Goal: Task Accomplishment & Management: Complete application form

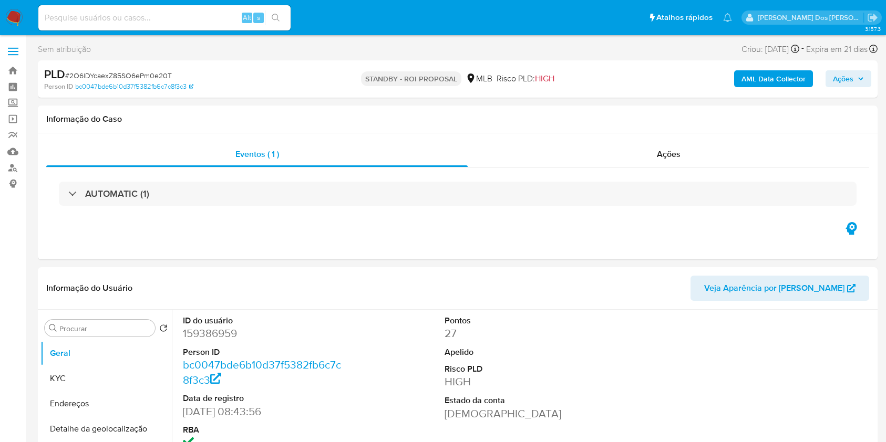
select select "10"
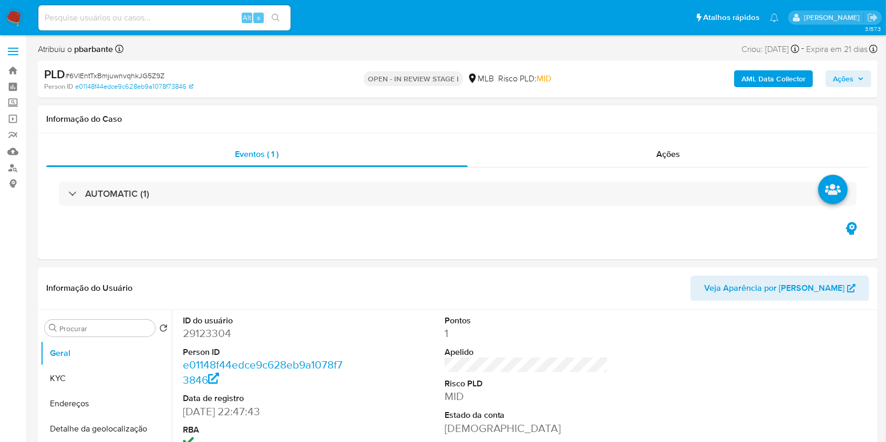
select select "10"
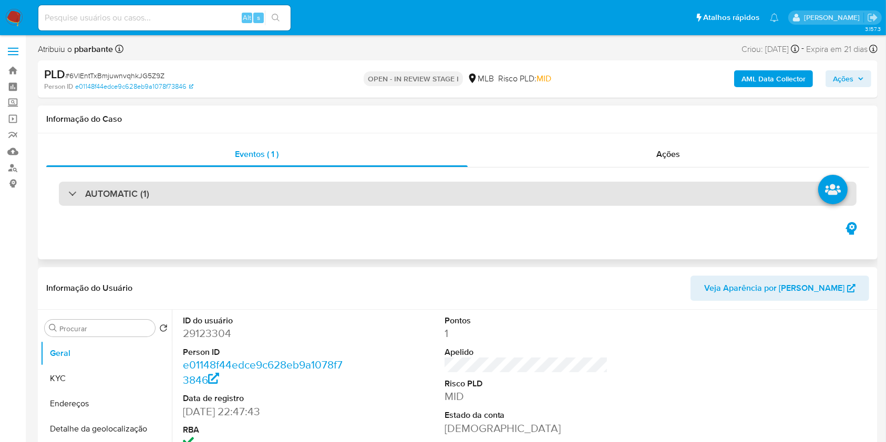
click at [487, 205] on div "AUTOMATIC (1)" at bounding box center [457, 194] width 797 height 24
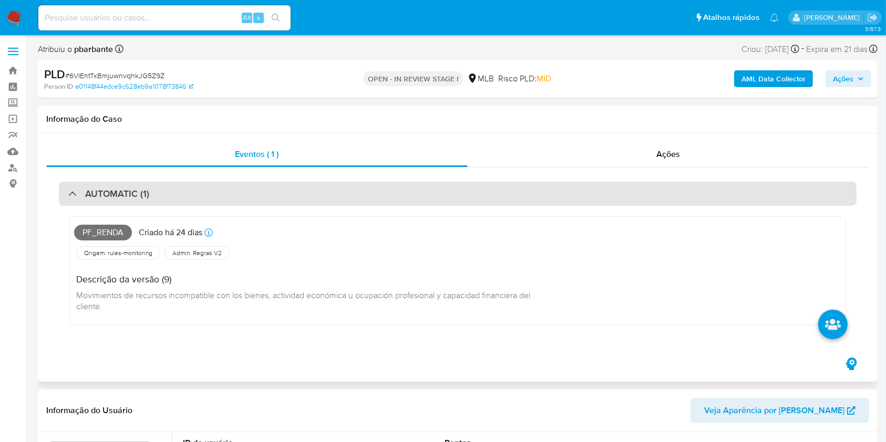
click at [487, 205] on div "AUTOMATIC (1)" at bounding box center [457, 194] width 797 height 24
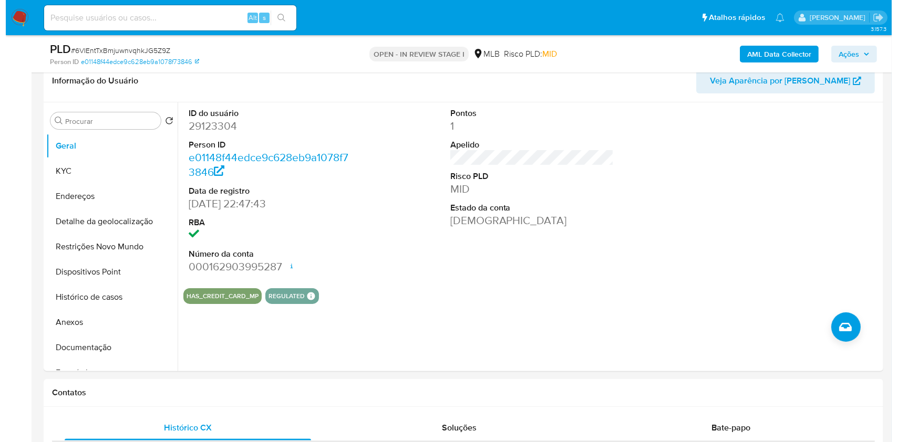
scroll to position [173, 0]
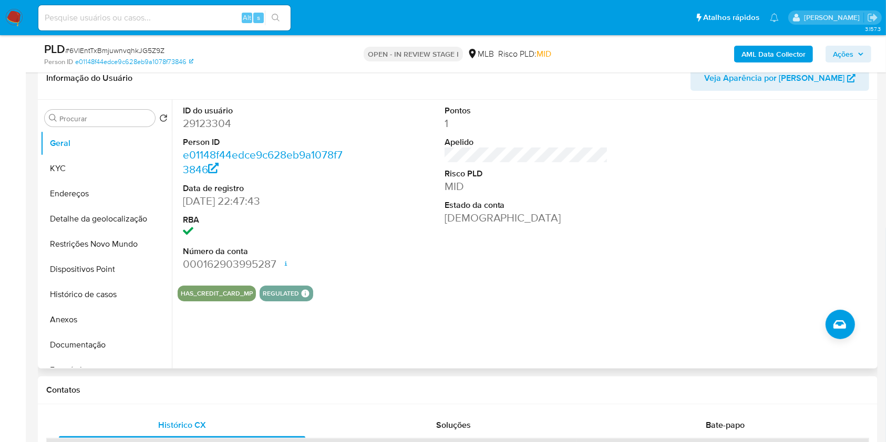
click at [218, 131] on dd "29123304" at bounding box center [265, 123] width 164 height 15
copy dd "29123304"
click at [93, 181] on button "KYC" at bounding box center [101, 168] width 123 height 25
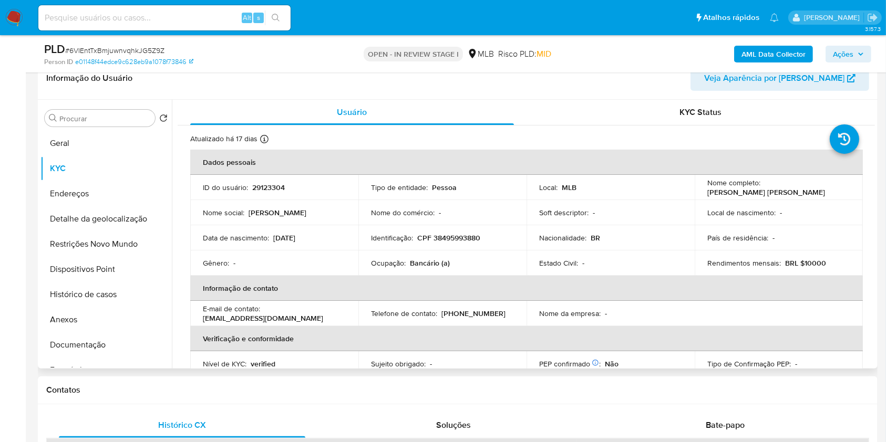
click at [411, 268] on p "Bancário (a)" at bounding box center [430, 262] width 40 height 9
copy p "Bancário"
click at [86, 358] on button "Documentação" at bounding box center [101, 344] width 123 height 25
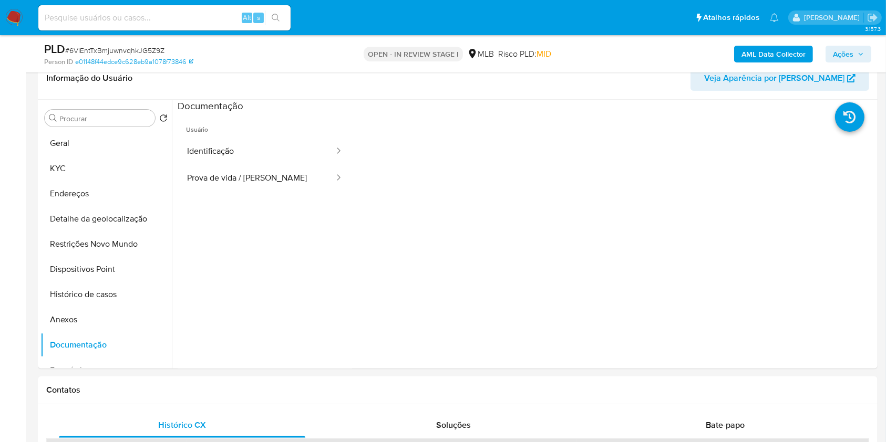
click at [277, 160] on button "Identificação" at bounding box center [257, 151] width 158 height 27
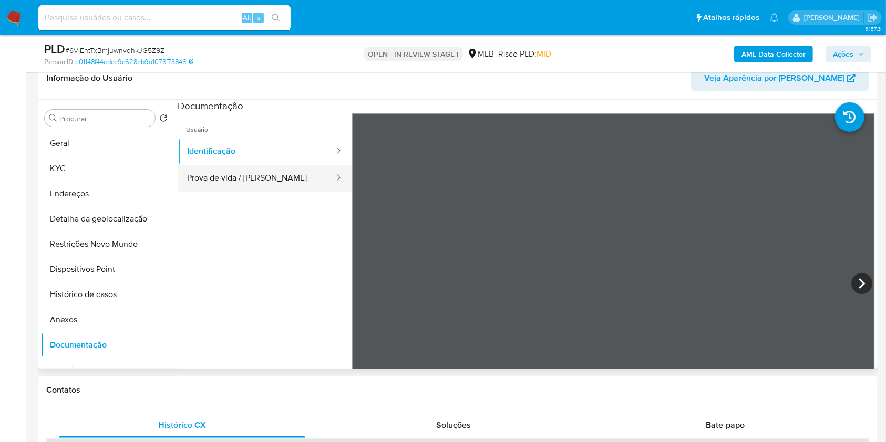
click at [240, 192] on button "Prova de vida / Selfie" at bounding box center [257, 178] width 158 height 27
click at [779, 48] on b "AML Data Collector" at bounding box center [773, 54] width 64 height 17
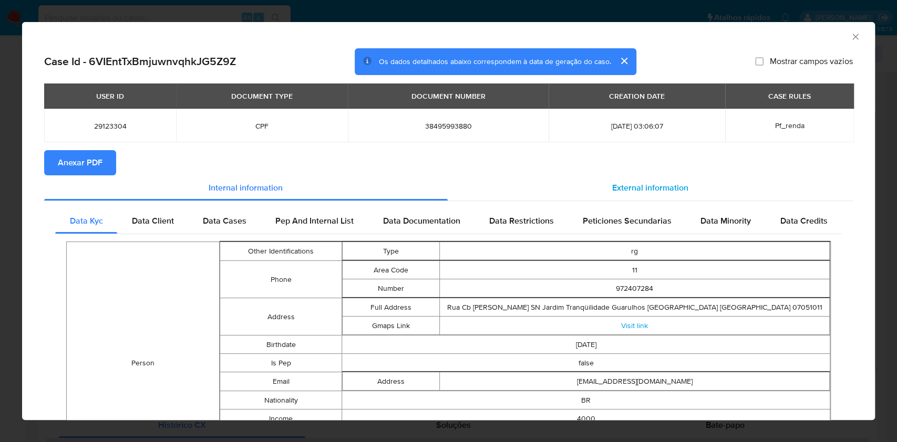
click at [667, 199] on div "External information" at bounding box center [649, 187] width 405 height 25
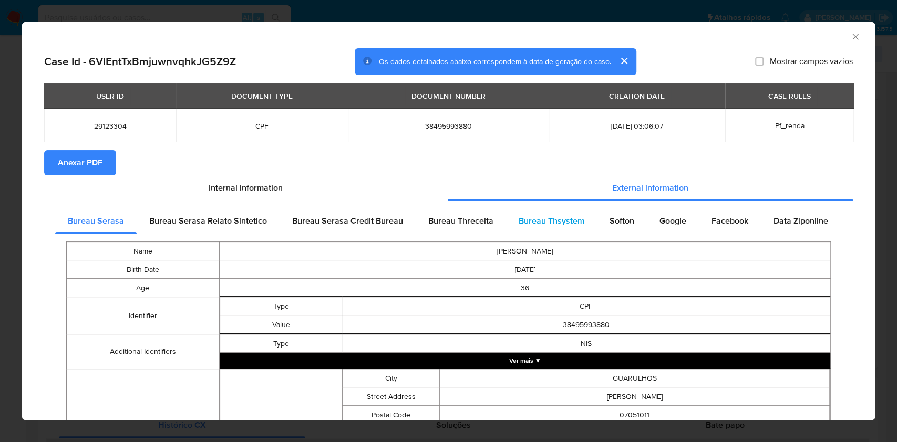
click at [546, 227] on span "Bureau Thsystem" at bounding box center [551, 221] width 66 height 12
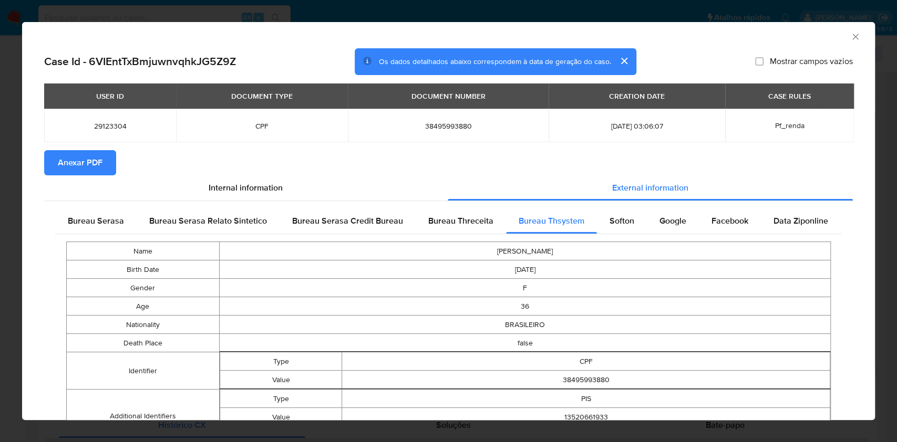
click at [102, 154] on button "Anexar PDF" at bounding box center [80, 162] width 72 height 25
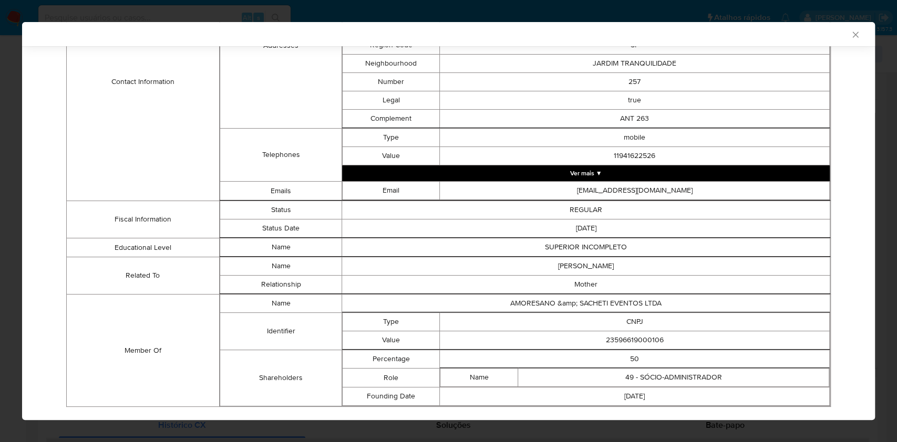
scroll to position [523, 0]
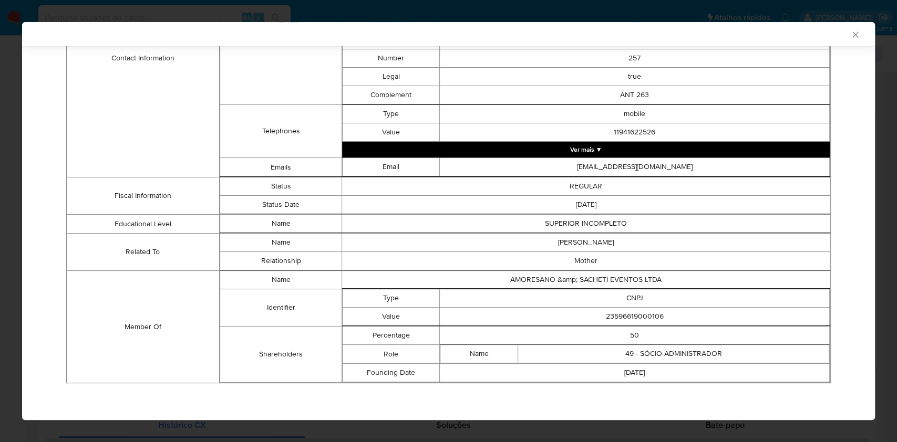
click at [609, 318] on td "23596619000106" at bounding box center [635, 317] width 390 height 18
copy td "23596619000106"
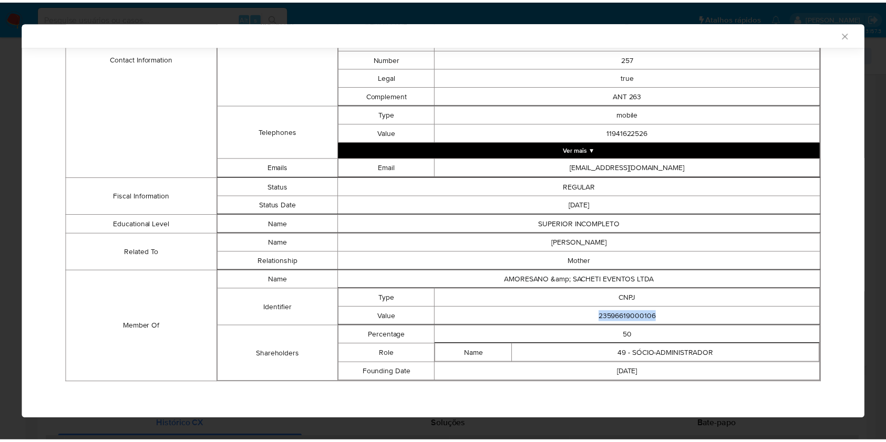
scroll to position [521, 0]
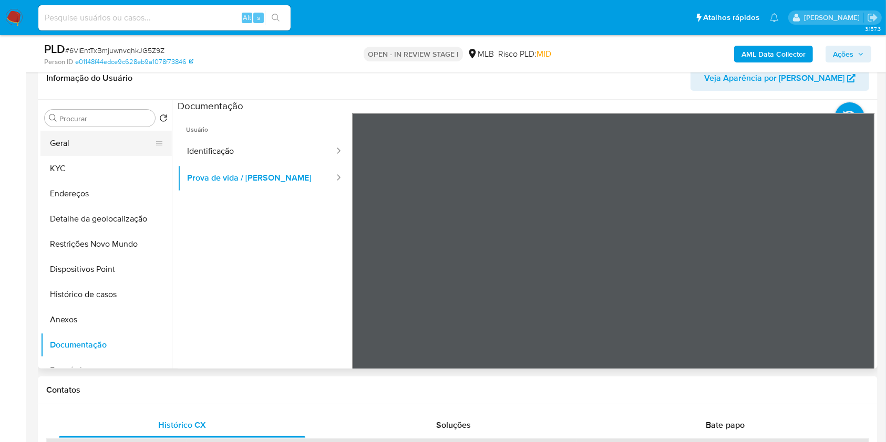
click at [65, 154] on button "Geral" at bounding box center [101, 143] width 123 height 25
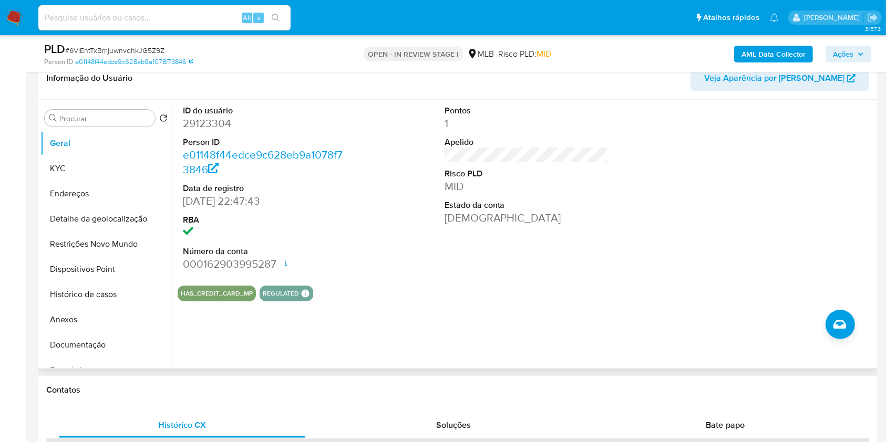
copy td "23596619000106"
click at [92, 179] on button "KYC" at bounding box center [101, 168] width 123 height 25
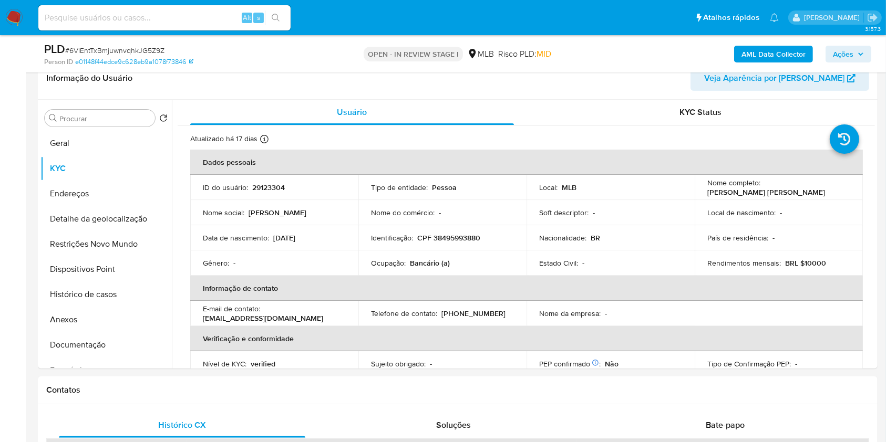
copy td "23596619000106"
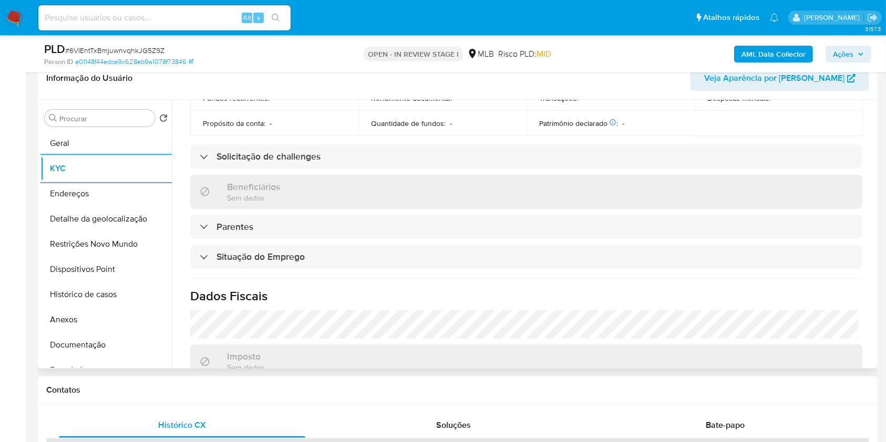
scroll to position [446, 0]
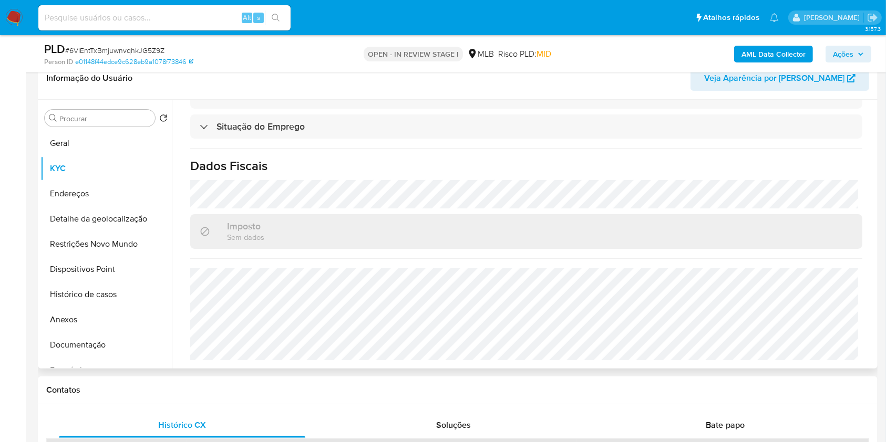
copy td "23596619000106"
click at [107, 229] on button "Detalhe da geolocalização" at bounding box center [101, 218] width 123 height 25
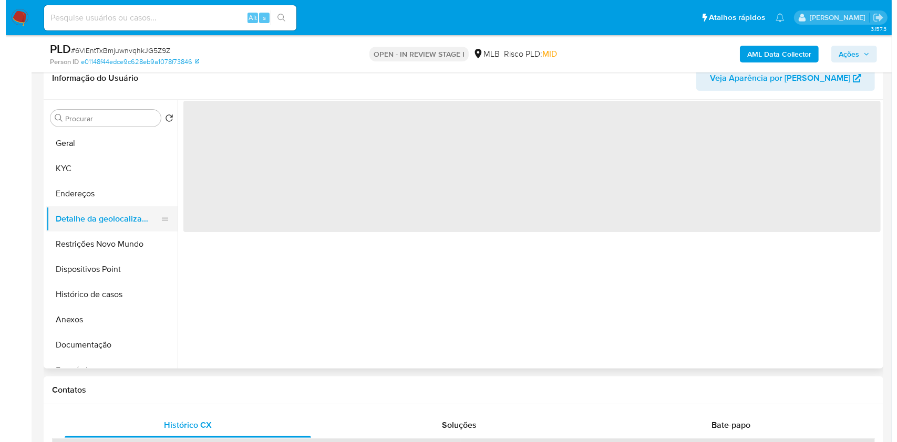
scroll to position [0, 0]
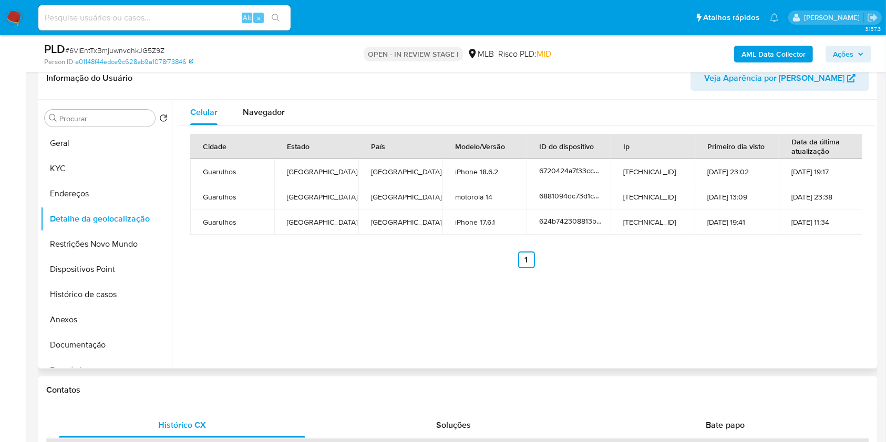
copy td "23596619000106"
click at [109, 257] on button "Restrições Novo Mundo" at bounding box center [101, 244] width 123 height 25
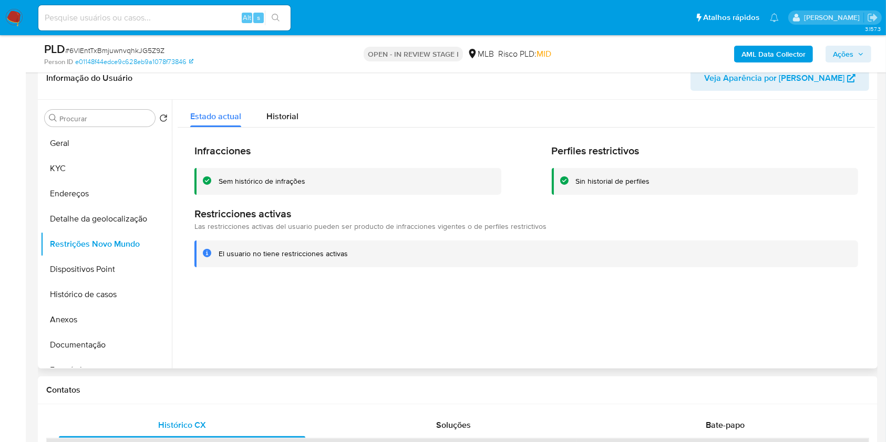
copy td "23596619000106"
click at [84, 282] on button "Dispositivos Point" at bounding box center [101, 269] width 123 height 25
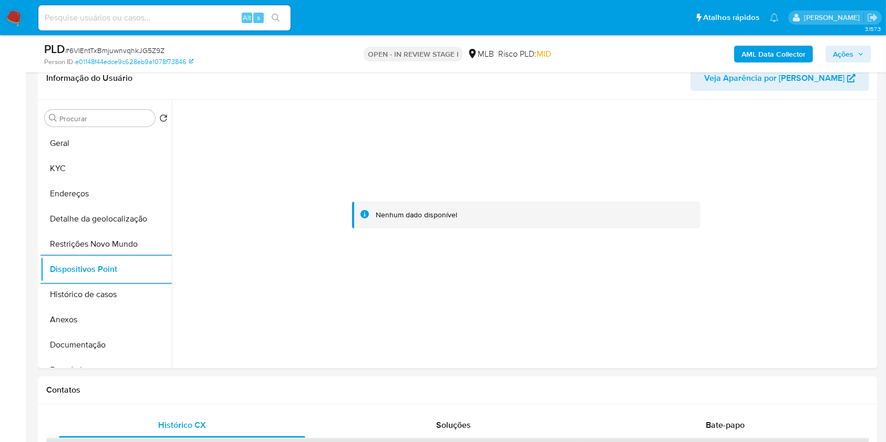
click at [871, 41] on div "PLD # 6VIEntTxBmjuwnvqhkJG5Z9Z Person ID e01148f44edce9c628eb9a1078f73846 OPEN …" at bounding box center [457, 53] width 839 height 37
click at [863, 47] on span "Ações" at bounding box center [847, 54] width 31 height 15
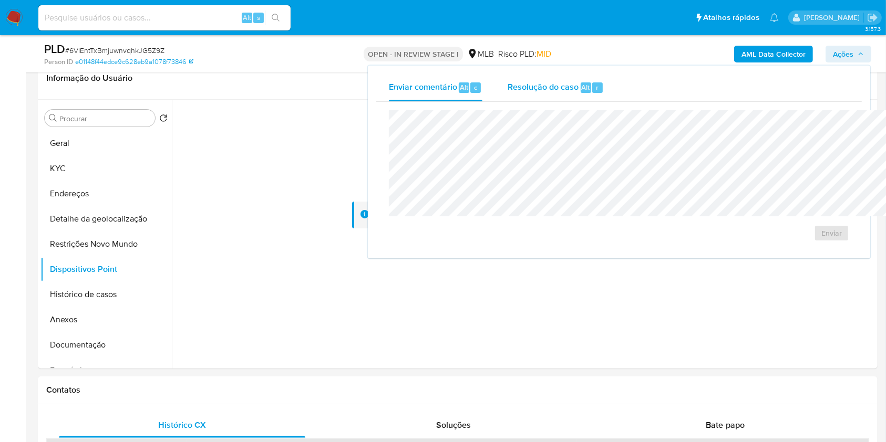
click at [511, 86] on span "Resolução do caso" at bounding box center [542, 87] width 71 height 12
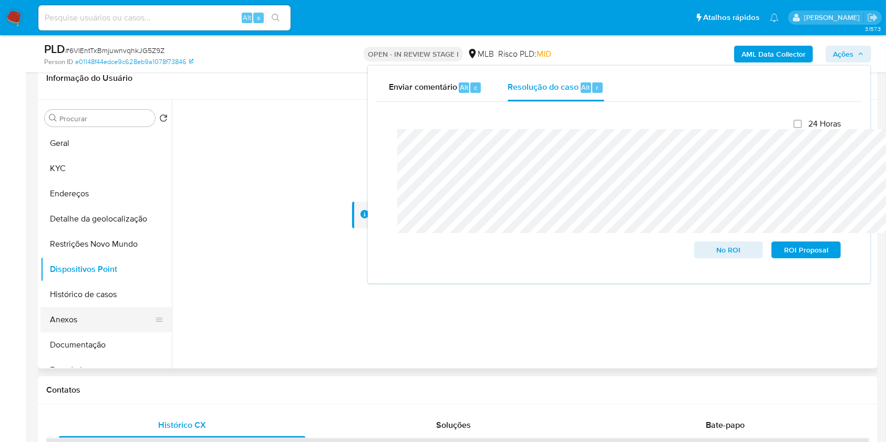
click at [90, 332] on button "Anexos" at bounding box center [101, 319] width 123 height 25
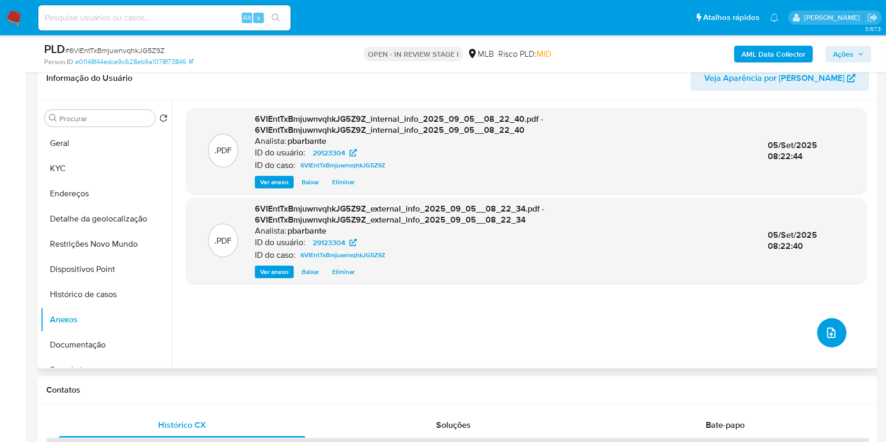
click at [828, 339] on icon "upload-file" at bounding box center [831, 333] width 13 height 13
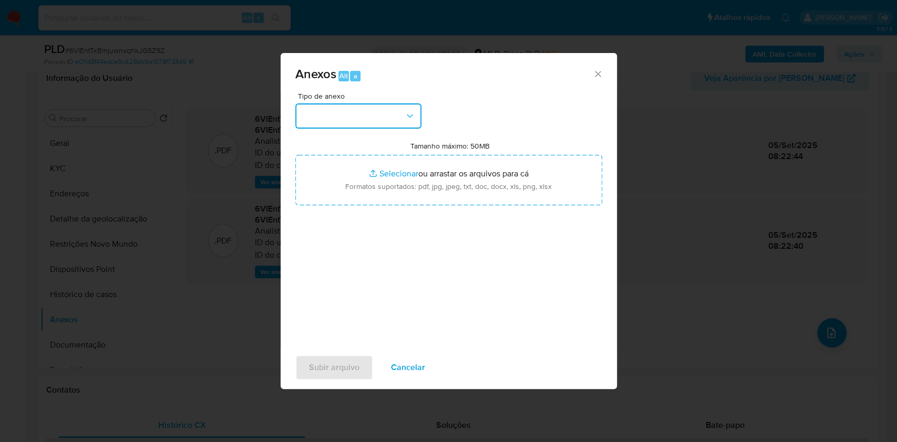
click at [368, 103] on button "button" at bounding box center [358, 115] width 126 height 25
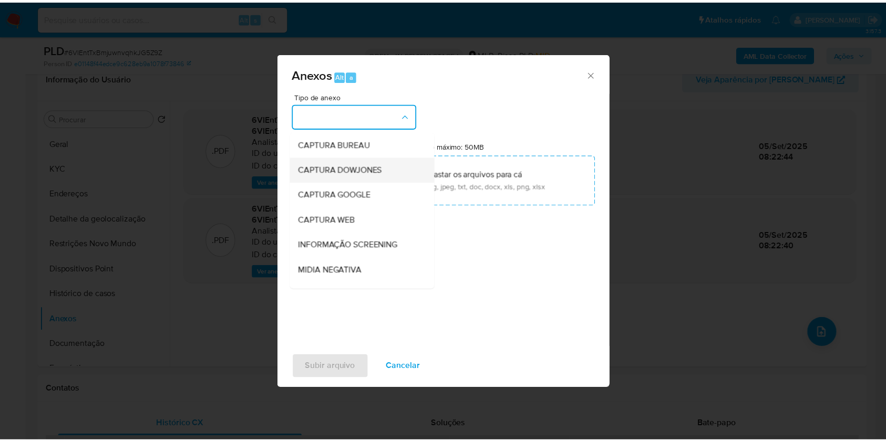
scroll to position [130, 0]
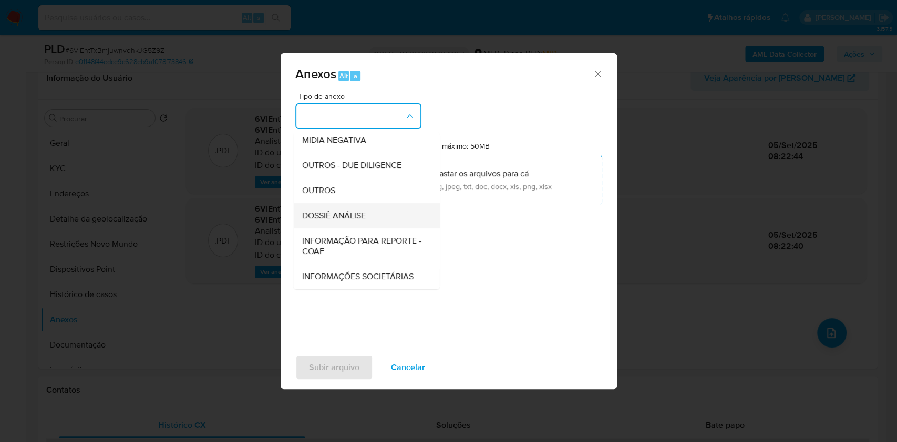
click at [314, 211] on span "DOSSIÊ ANÁLISE" at bounding box center [333, 216] width 64 height 11
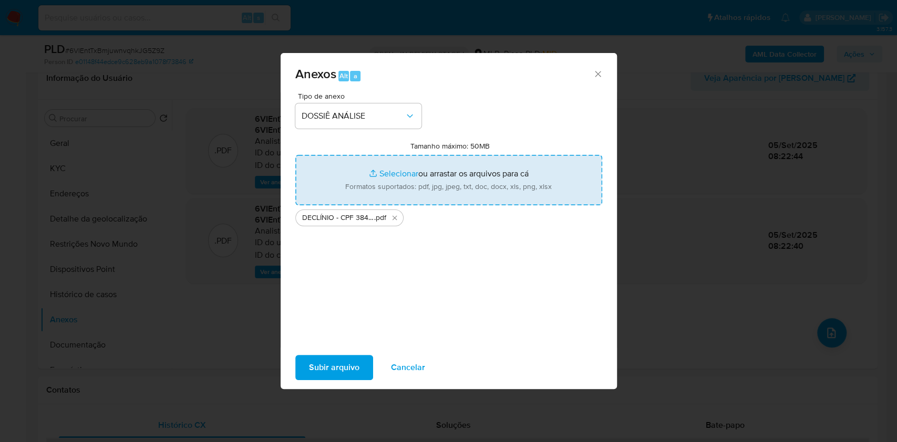
type input "C:\fakepath\Mulan 29123304_2025_09_04_09_41_15.xlsx"
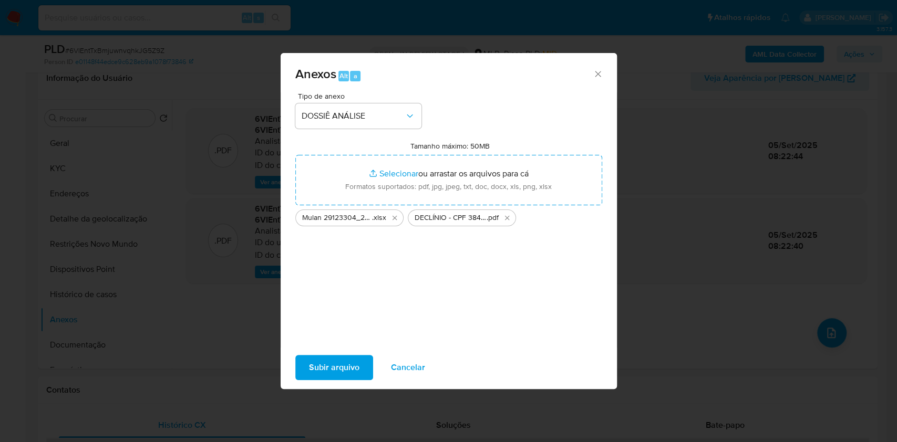
click at [309, 379] on span "Subir arquivo" at bounding box center [334, 367] width 50 height 23
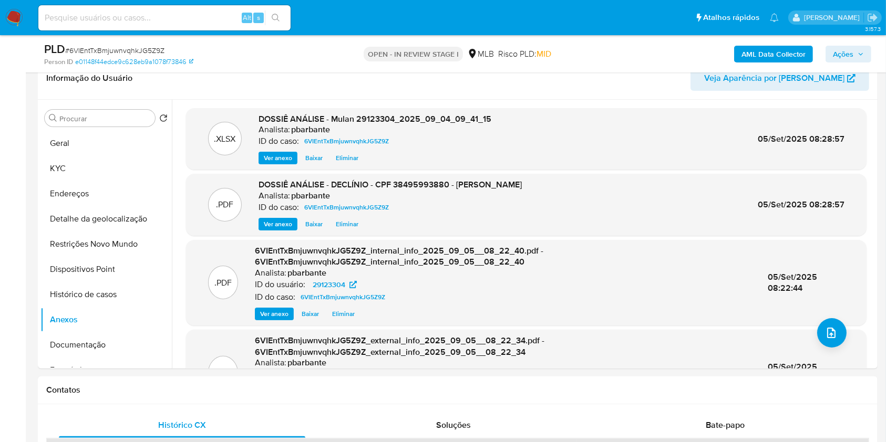
click at [861, 57] on icon "button" at bounding box center [860, 54] width 6 height 6
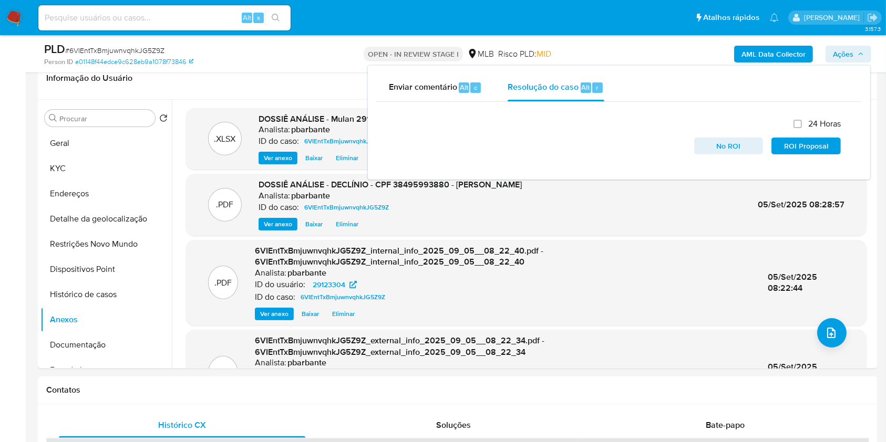
click at [861, 57] on icon "button" at bounding box center [860, 54] width 6 height 6
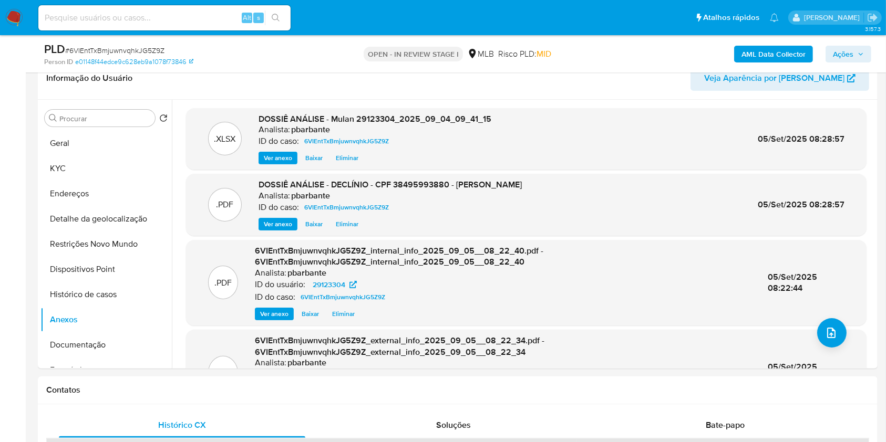
click at [857, 56] on span "Ações" at bounding box center [847, 54] width 31 height 15
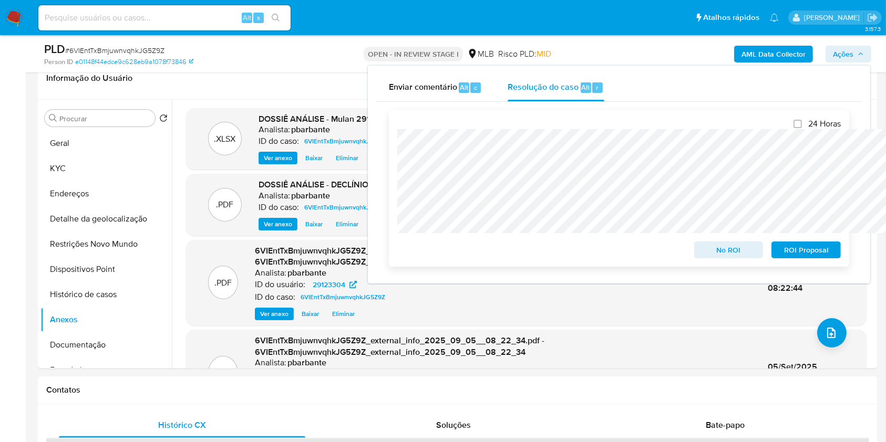
click at [717, 249] on span "No ROI" at bounding box center [728, 250] width 55 height 15
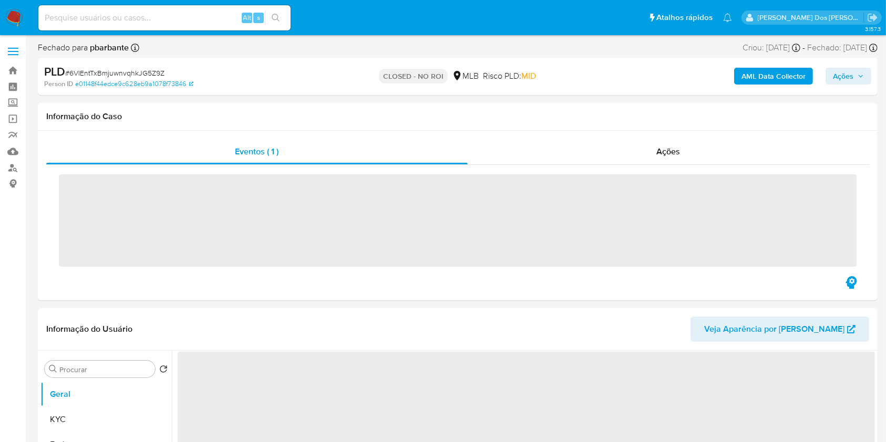
click at [174, 24] on input at bounding box center [164, 18] width 252 height 14
paste input "iQlrYNvimuAba8cvMhk1sxgQ"
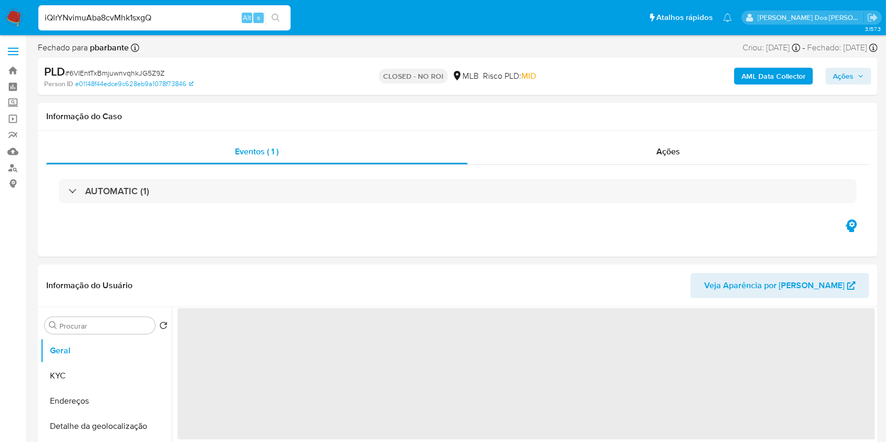
type input "iQlrYNvimuAba8cvMhk1sxgQ"
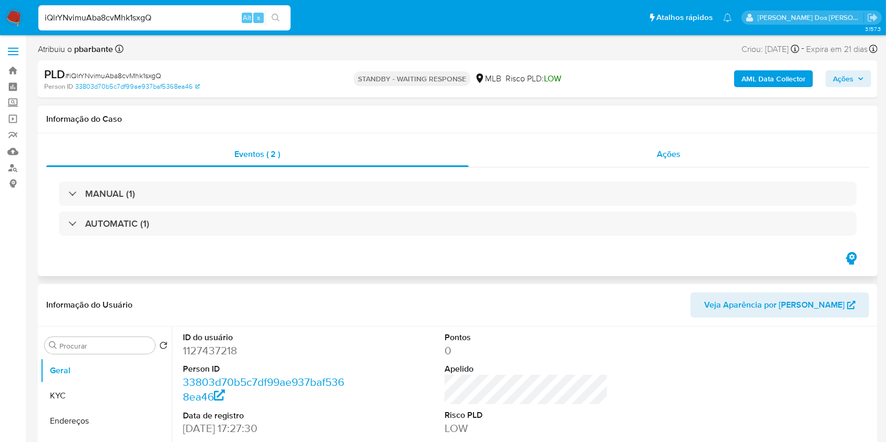
click at [644, 151] on div "Ações" at bounding box center [669, 154] width 400 height 25
select select "10"
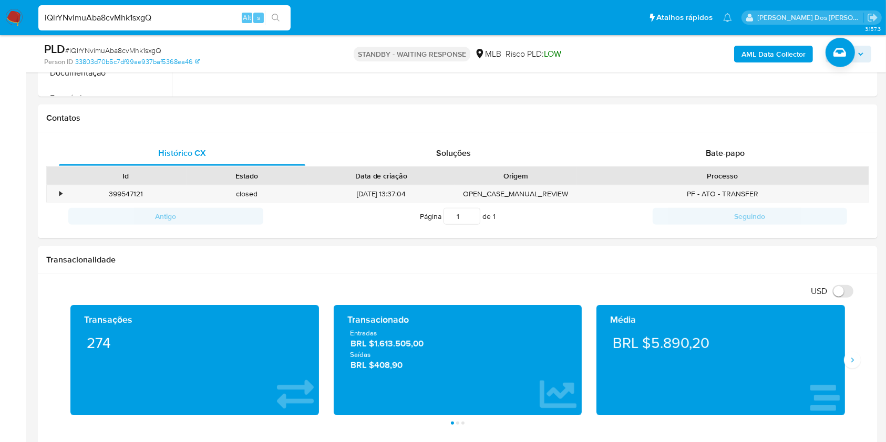
scroll to position [546, 0]
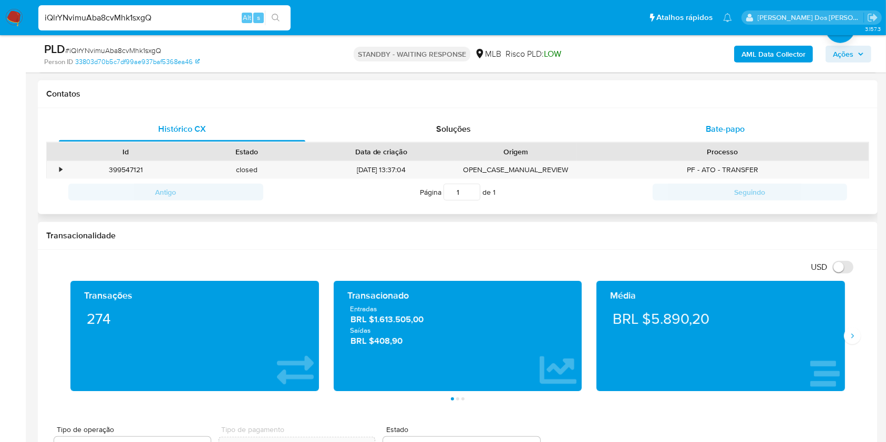
click at [716, 135] on span "Bate-papo" at bounding box center [724, 129] width 39 height 12
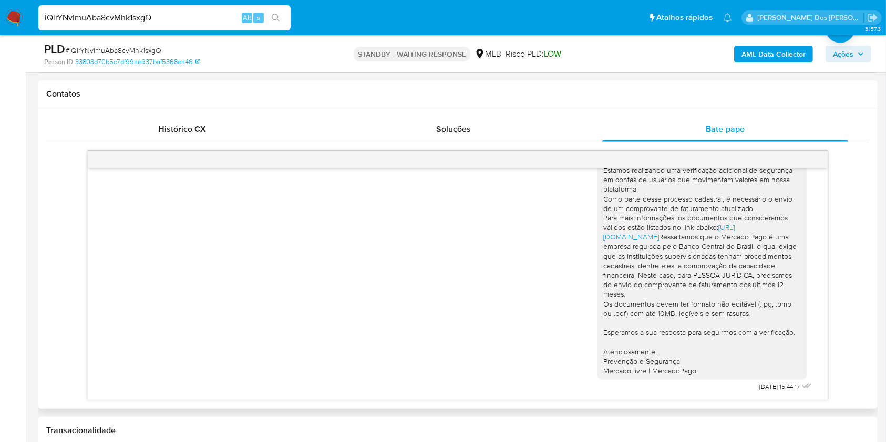
scroll to position [56, 0]
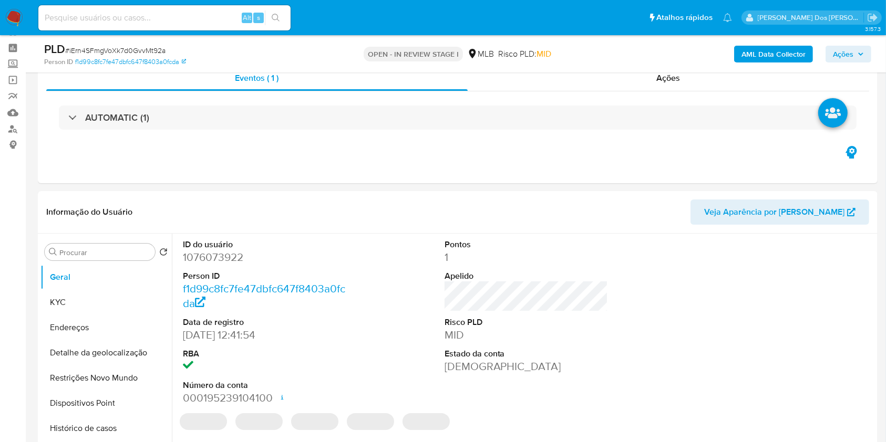
select select "10"
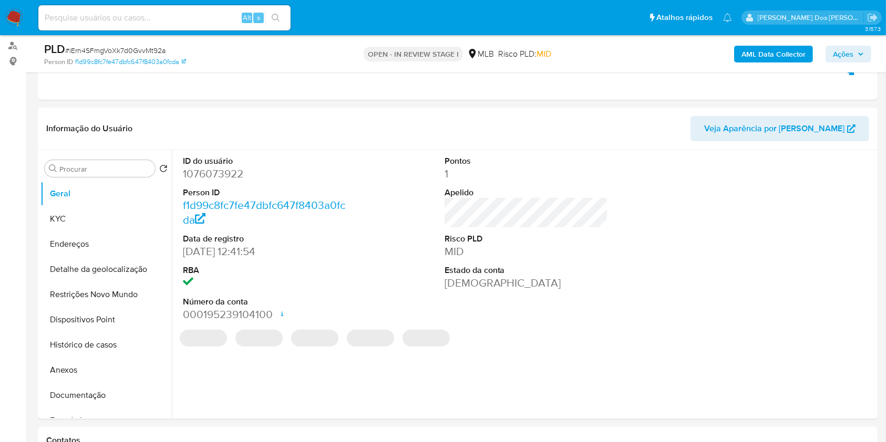
scroll to position [122, 0]
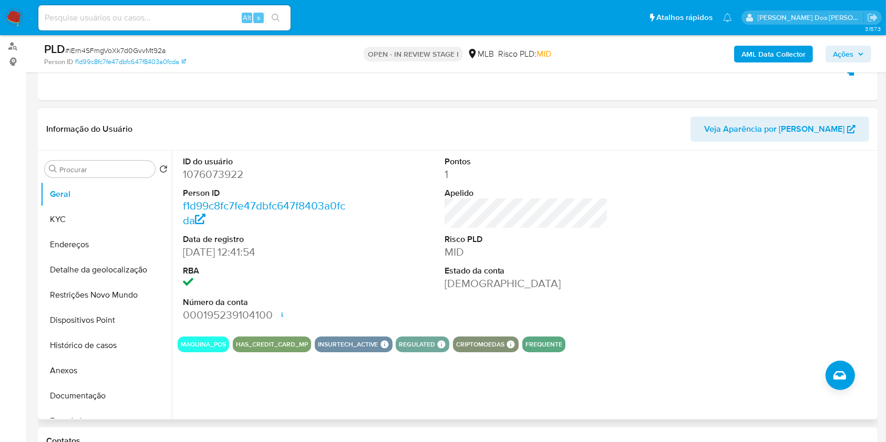
click at [214, 182] on dd "1076073922" at bounding box center [265, 174] width 164 height 15
copy dd "1076073922"
click at [86, 232] on button "KYC" at bounding box center [101, 219] width 123 height 25
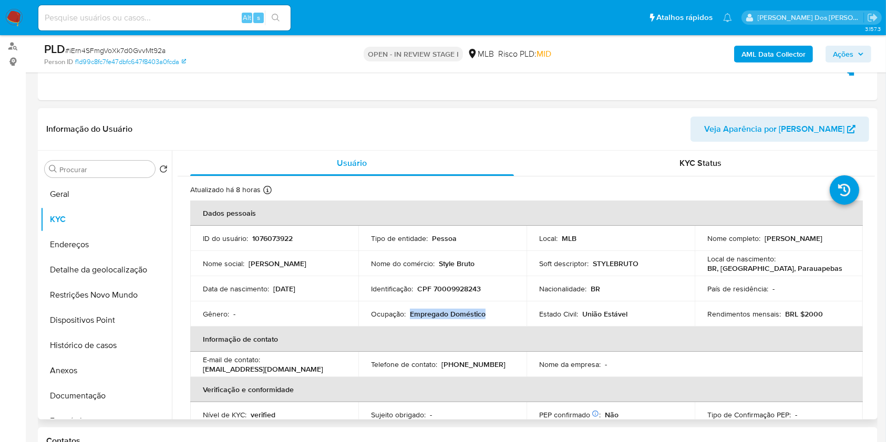
drag, startPoint x: 489, startPoint y: 331, endPoint x: 409, endPoint y: 330, distance: 79.8
click at [409, 319] on div "Ocupação : Empregado Doméstico" at bounding box center [442, 313] width 143 height 9
copy p "Empregado Doméstico"
click at [77, 425] on button "Empréstimos" at bounding box center [101, 421] width 123 height 25
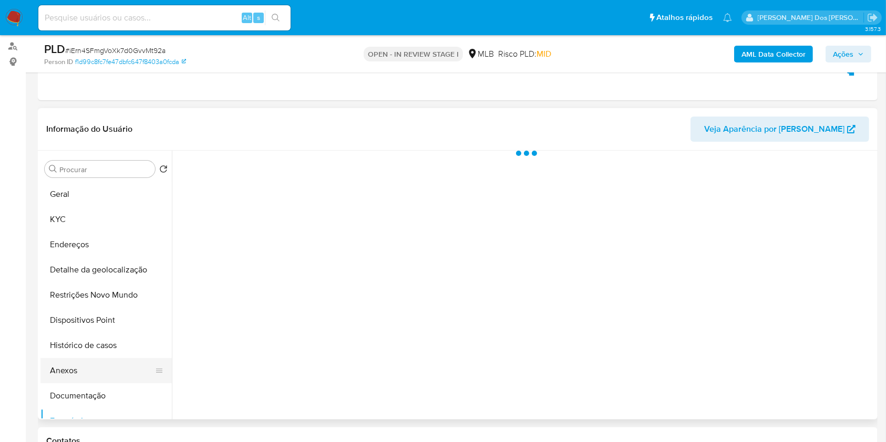
click at [107, 383] on button "Anexos" at bounding box center [101, 370] width 123 height 25
click at [104, 404] on button "Documentação" at bounding box center [101, 395] width 123 height 25
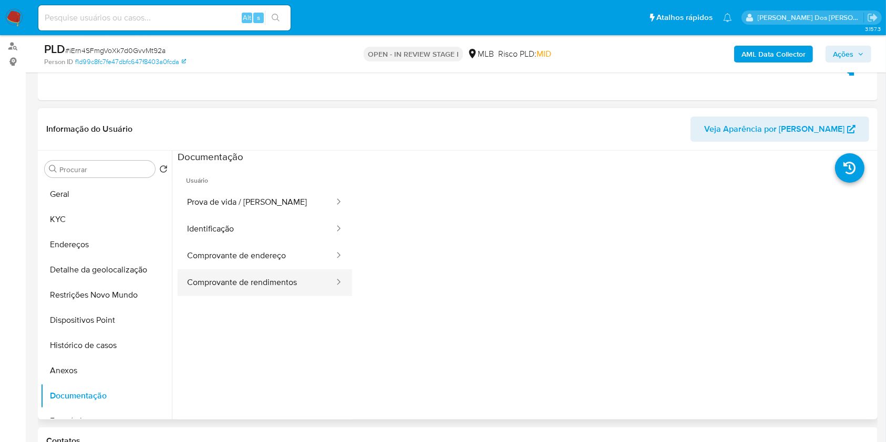
click at [270, 296] on button "Comprovante de rendimentos" at bounding box center [257, 282] width 158 height 27
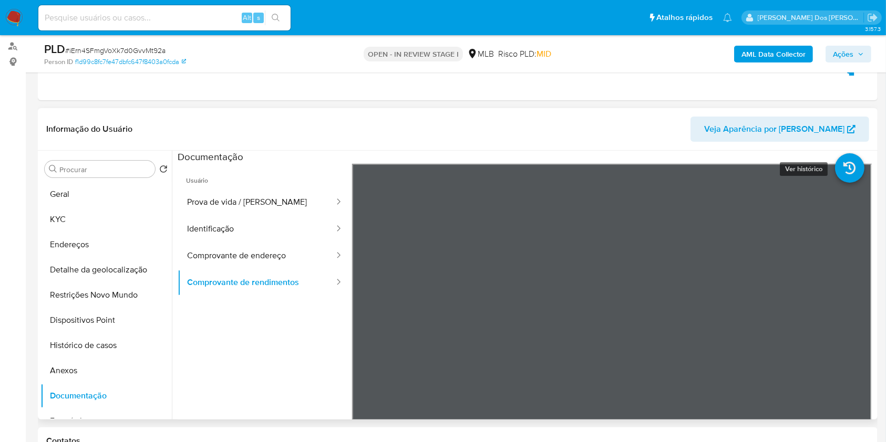
click at [835, 183] on icon at bounding box center [849, 167] width 29 height 29
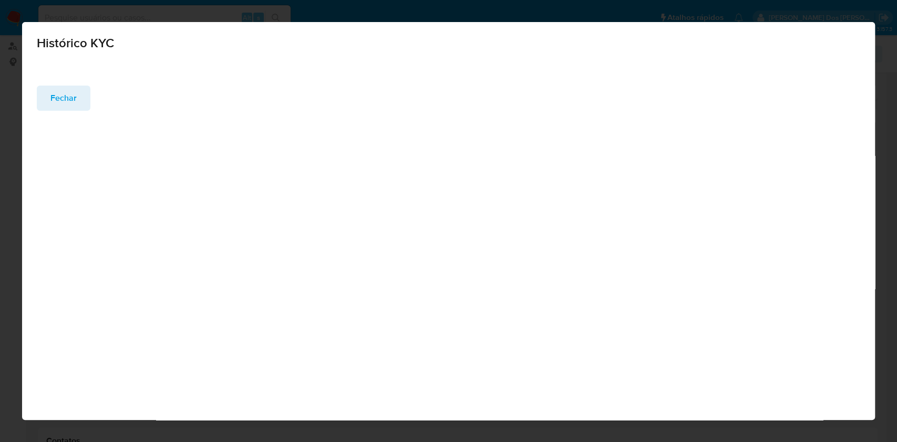
click at [57, 92] on span "Fechar" at bounding box center [63, 98] width 26 height 23
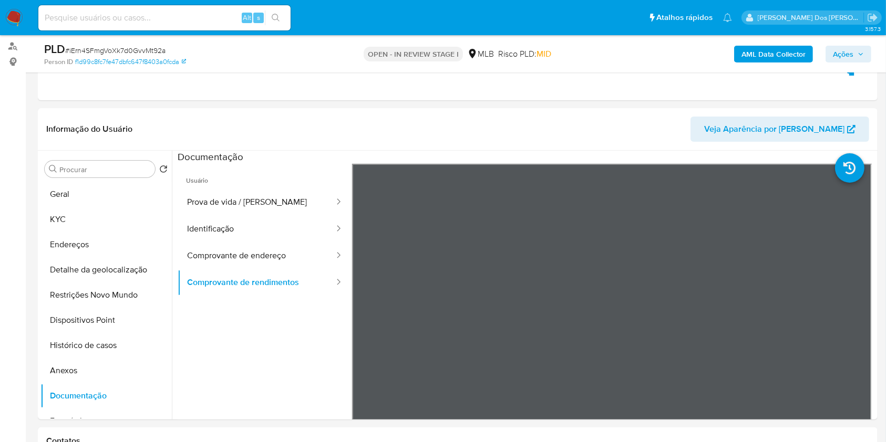
click at [760, 50] on b "AML Data Collector" at bounding box center [773, 54] width 64 height 17
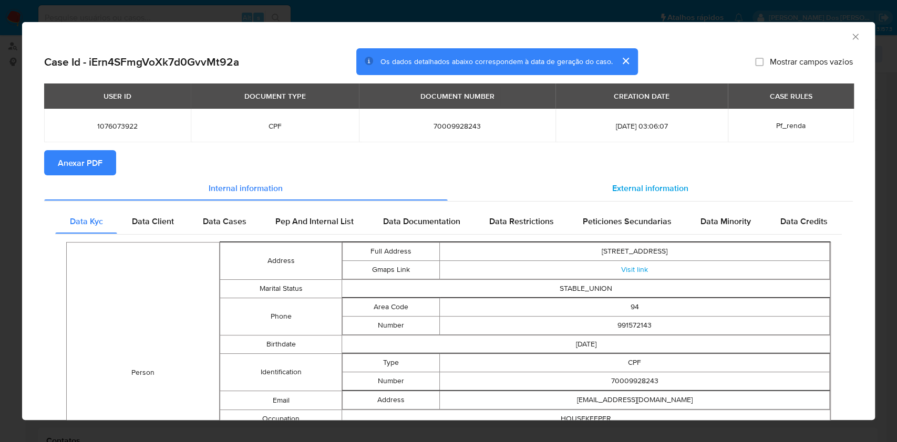
click at [642, 194] on span "External information" at bounding box center [650, 188] width 76 height 12
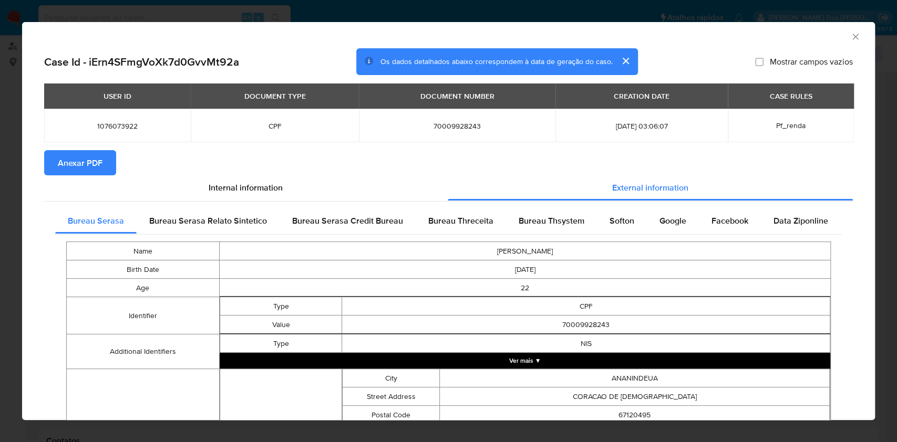
click at [82, 168] on span "Anexar PDF" at bounding box center [80, 162] width 45 height 23
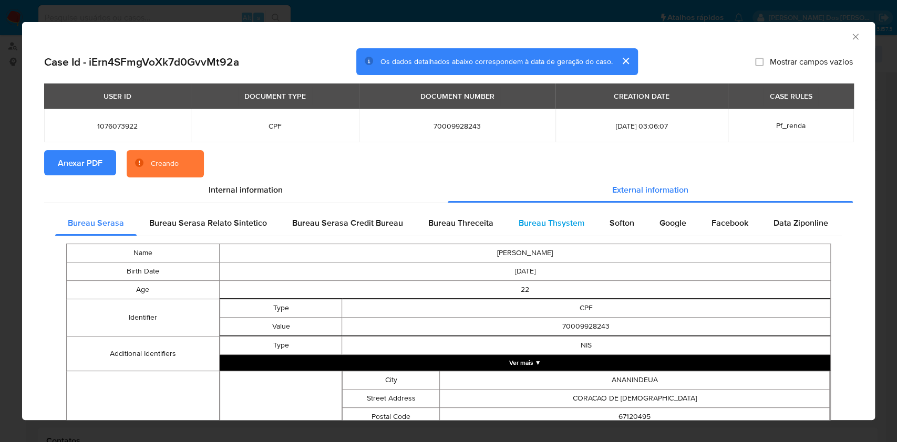
click at [540, 224] on span "Bureau Thsystem" at bounding box center [551, 223] width 66 height 12
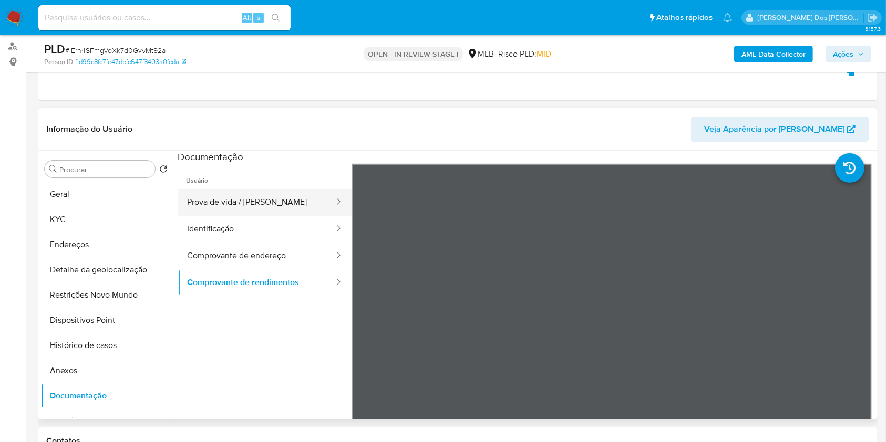
click at [255, 205] on button "Prova de vida / [PERSON_NAME]" at bounding box center [257, 202] width 158 height 27
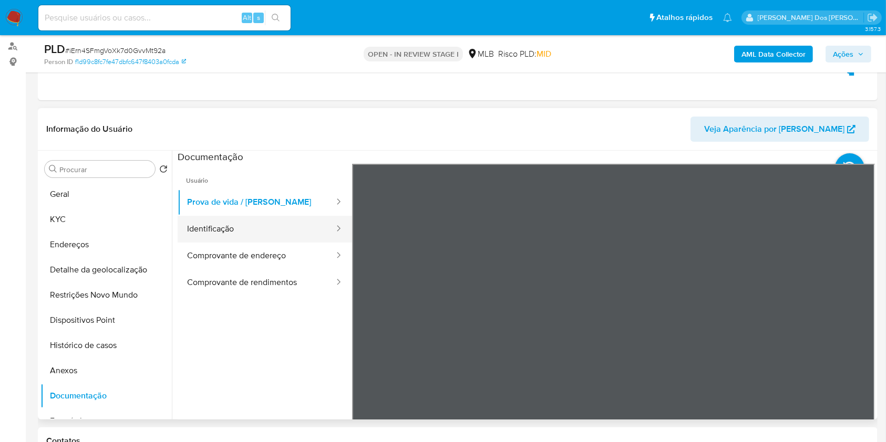
click at [242, 237] on button "Identificação" at bounding box center [257, 229] width 158 height 27
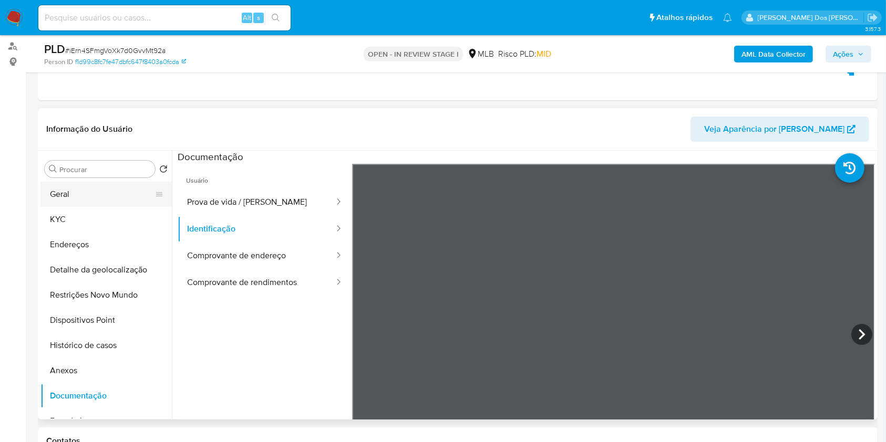
click at [107, 207] on button "Geral" at bounding box center [101, 194] width 123 height 25
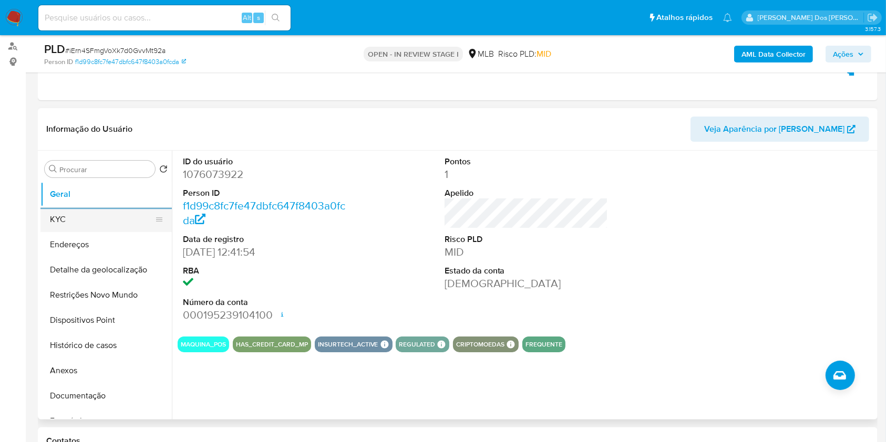
click at [110, 232] on button "KYC" at bounding box center [101, 219] width 123 height 25
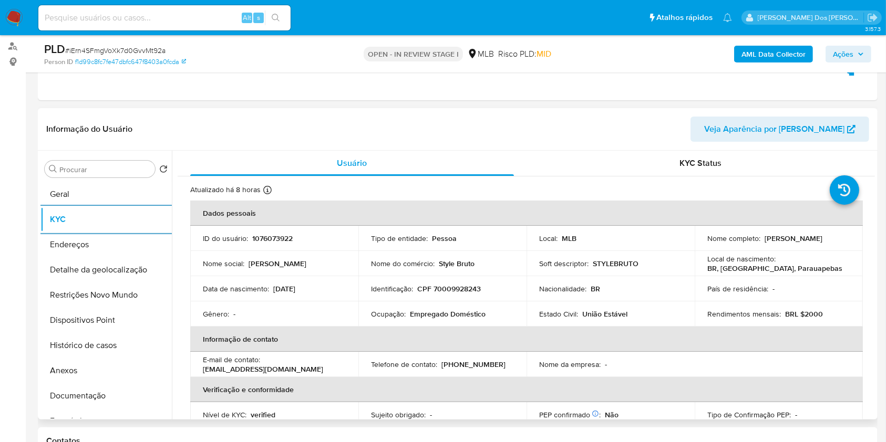
scroll to position [446, 0]
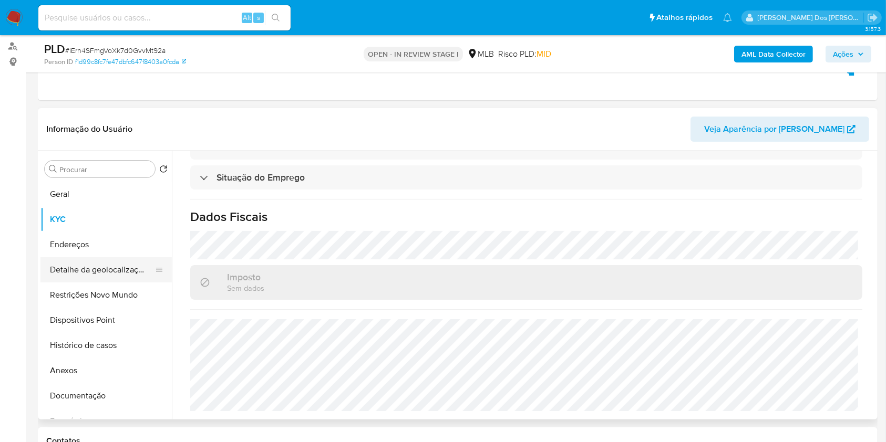
click at [109, 283] on button "Detalhe da geolocalização" at bounding box center [101, 269] width 123 height 25
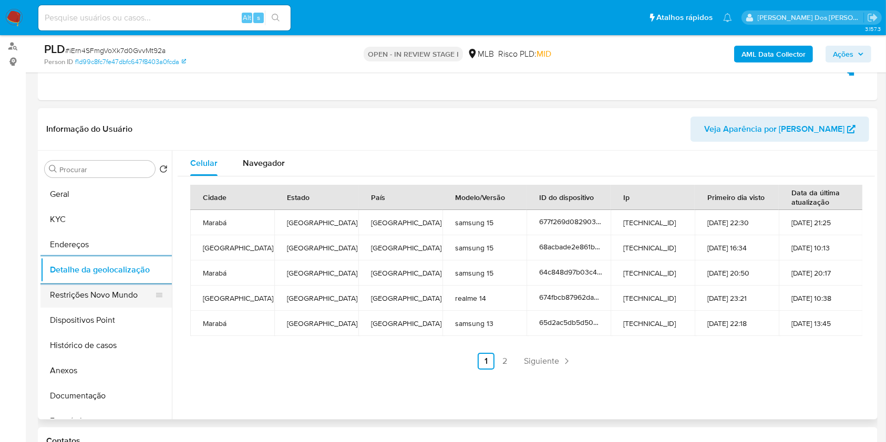
click at [103, 308] on button "Restrições Novo Mundo" at bounding box center [101, 295] width 123 height 25
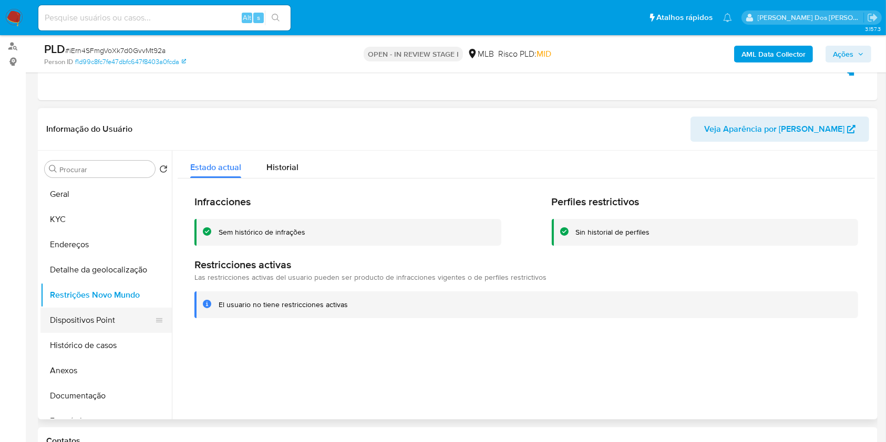
click at [121, 329] on button "Dispositivos Point" at bounding box center [101, 320] width 123 height 25
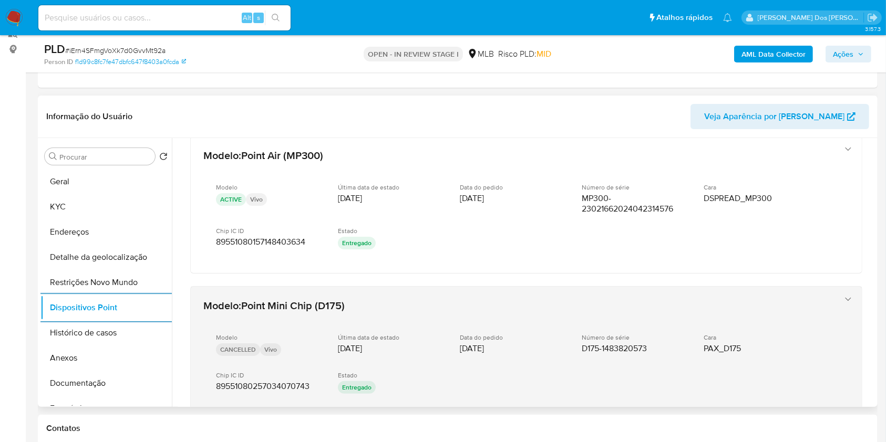
scroll to position [89, 0]
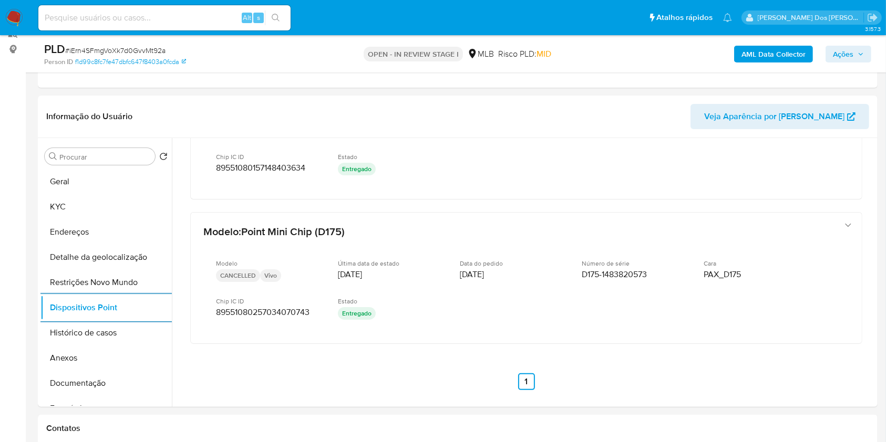
click at [848, 49] on span "Ações" at bounding box center [842, 54] width 20 height 17
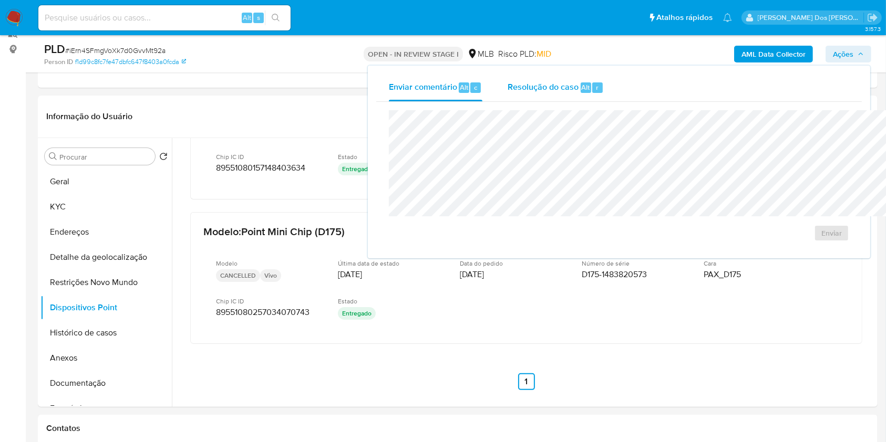
click at [515, 92] on div "Resolução do caso Alt r" at bounding box center [555, 87] width 96 height 27
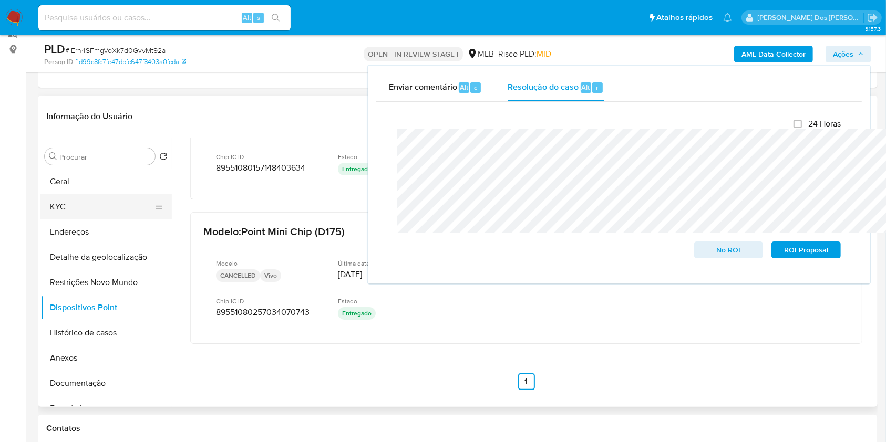
click at [86, 218] on button "KYC" at bounding box center [101, 206] width 123 height 25
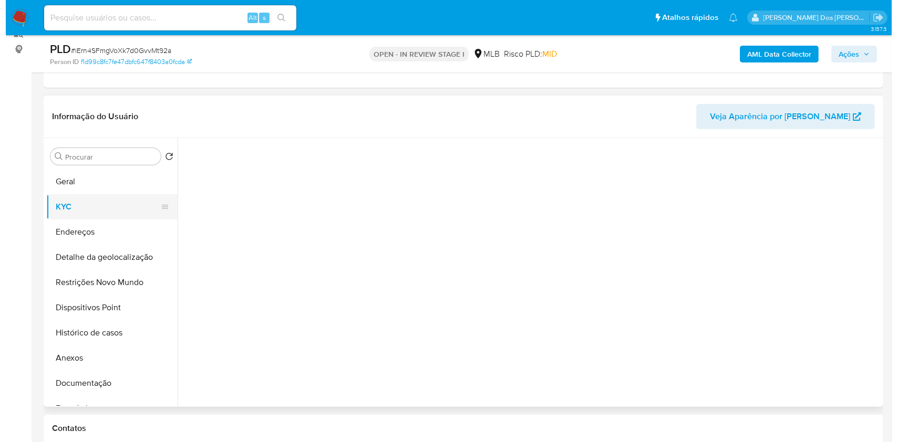
scroll to position [0, 0]
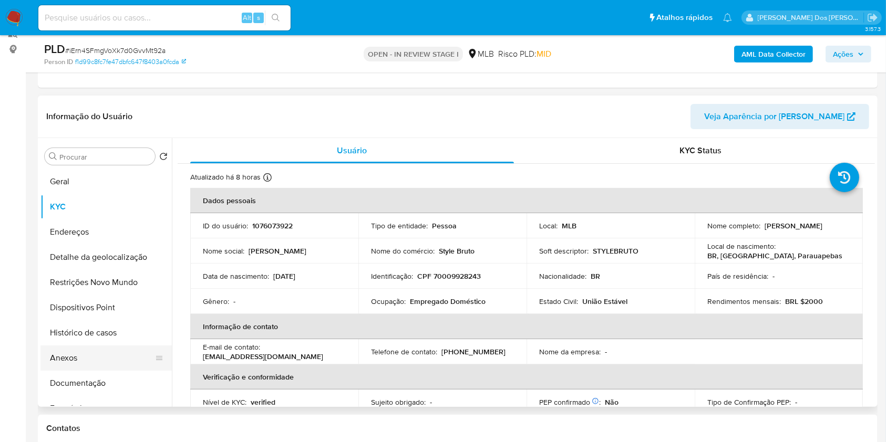
click at [62, 368] on button "Anexos" at bounding box center [101, 358] width 123 height 25
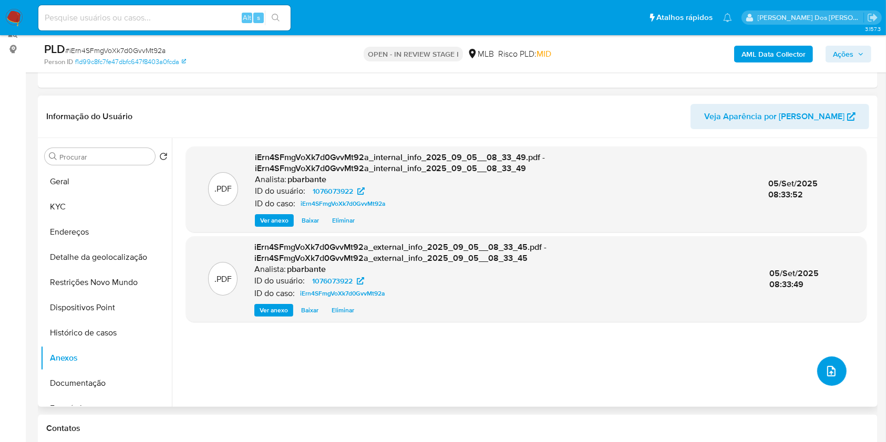
click at [830, 386] on button "upload-file" at bounding box center [831, 371] width 29 height 29
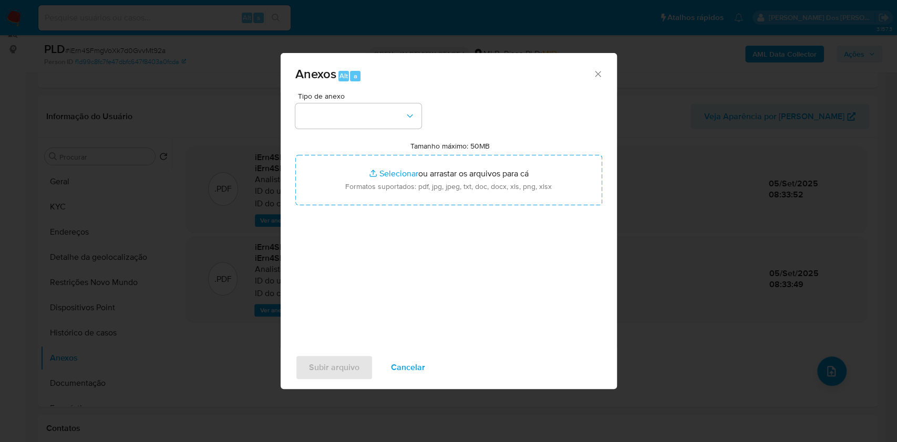
click at [415, 108] on div "Tipo de anexo Tamanho máximo: 50MB Selecionar arquivos Selecionar ou arrastar o…" at bounding box center [448, 216] width 307 height 248
click at [391, 103] on button "button" at bounding box center [358, 115] width 126 height 25
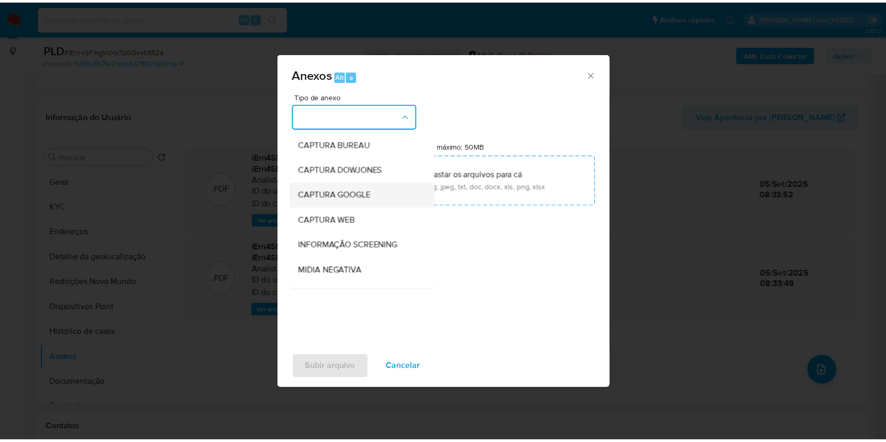
scroll to position [130, 0]
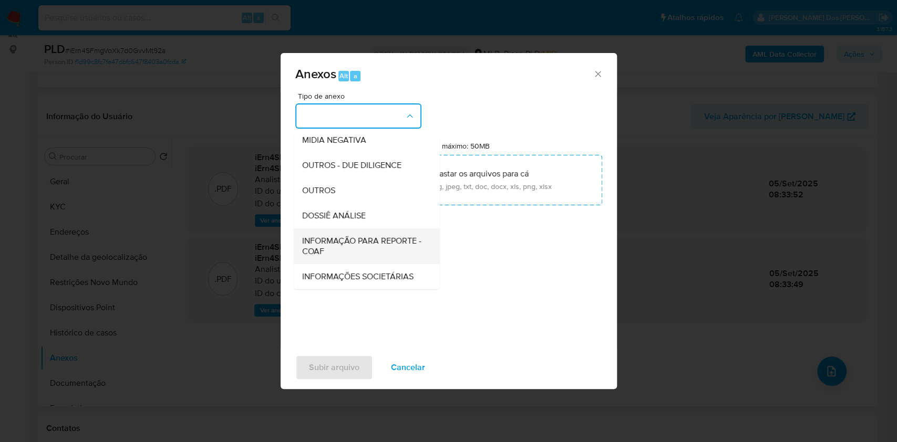
click at [335, 228] on div "INFORMAÇÃO PARA REPORTE - COAF" at bounding box center [362, 246] width 123 height 36
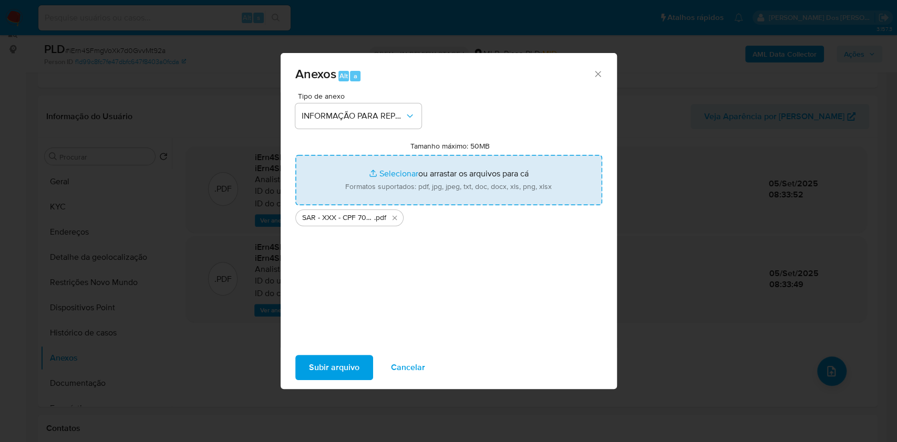
type input "C:\fakepath\Mulan 1076073922_2025_09_04_09_36_59.xlsx"
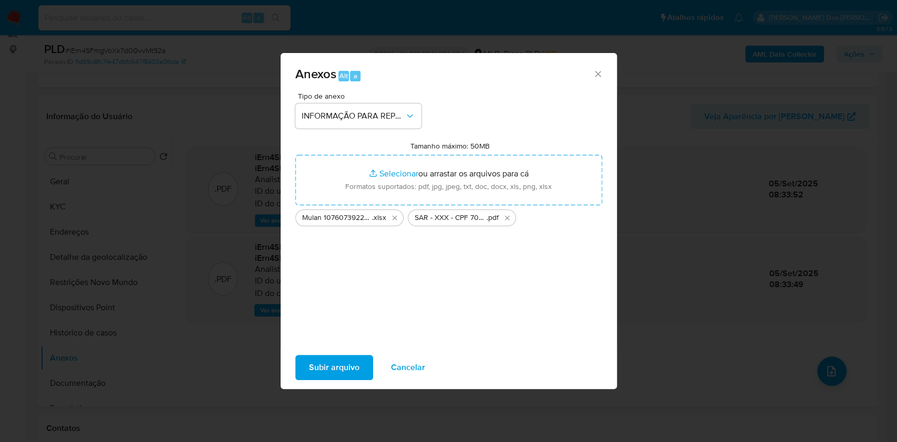
click at [330, 379] on span "Subir arquivo" at bounding box center [334, 367] width 50 height 23
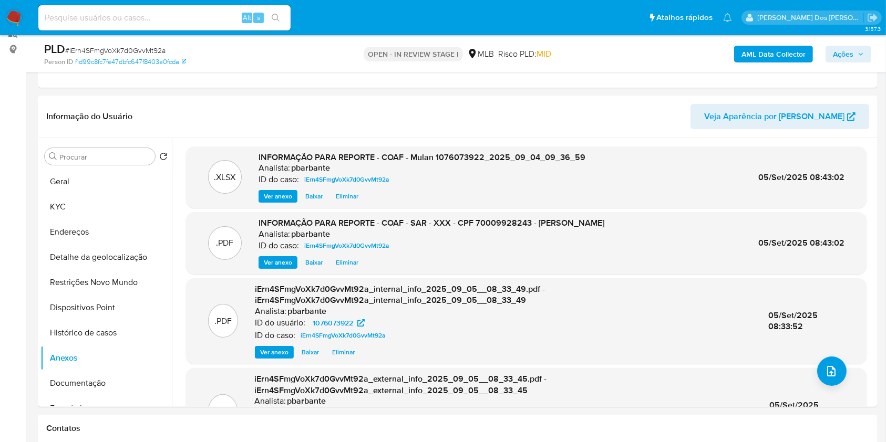
click at [856, 54] on span "Ações" at bounding box center [847, 54] width 31 height 15
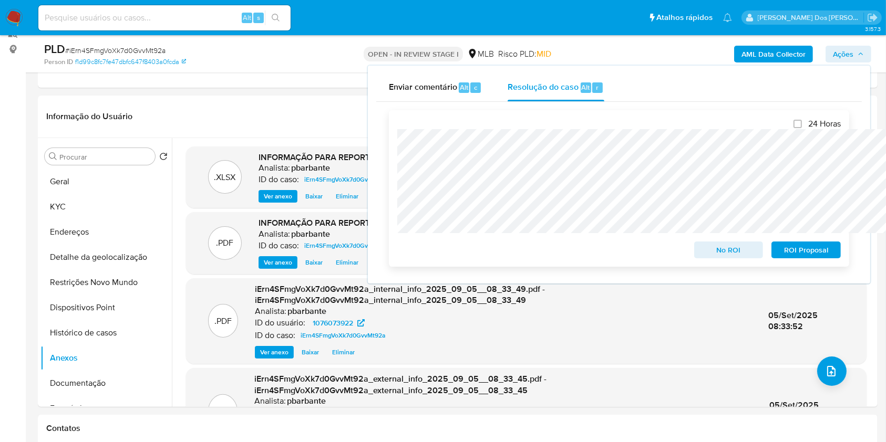
click at [816, 251] on span "ROI Proposal" at bounding box center [805, 250] width 55 height 15
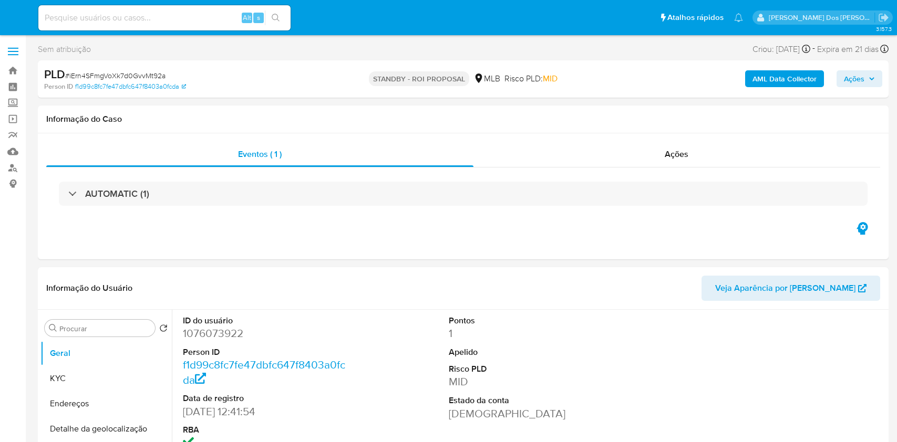
select select "10"
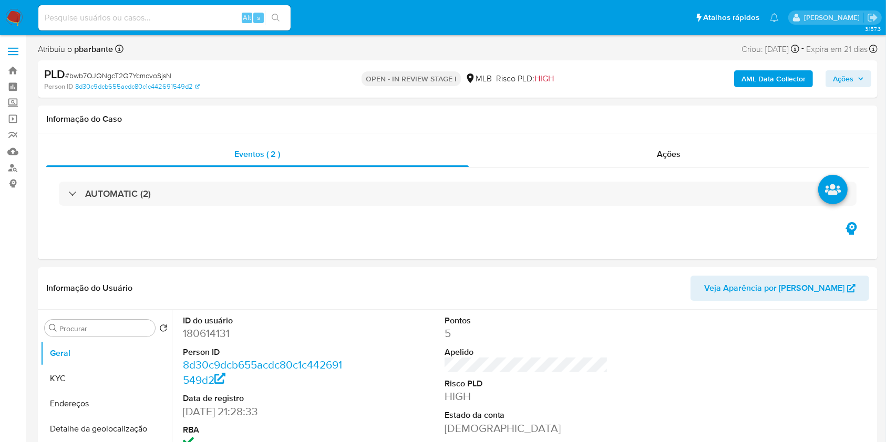
select select "10"
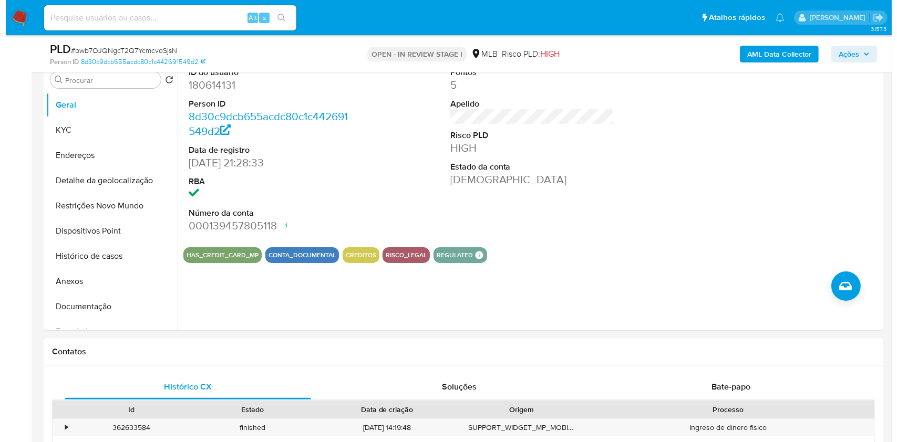
scroll to position [211, 0]
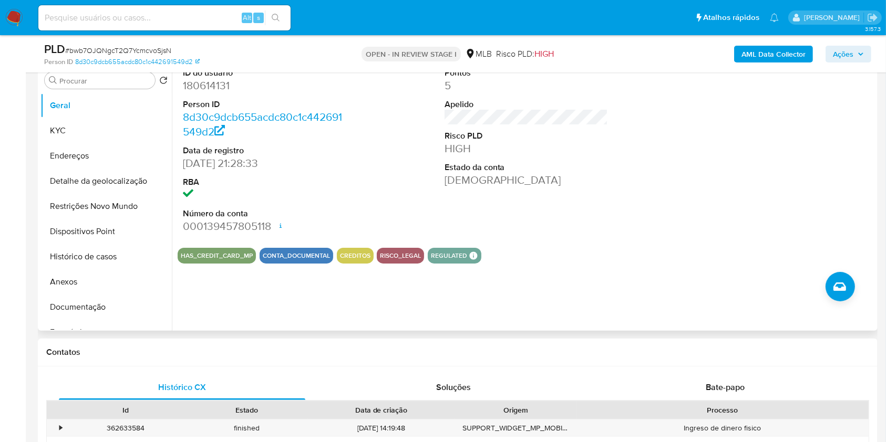
click at [210, 93] on dd "180614131" at bounding box center [265, 85] width 164 height 15
copy dd "180614131"
click at [95, 143] on button "KYC" at bounding box center [101, 130] width 123 height 25
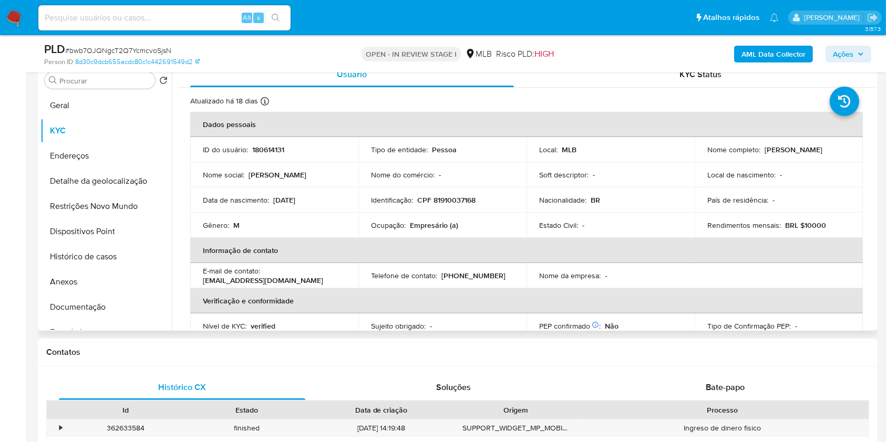
click at [424, 230] on p "Empresário (a)" at bounding box center [434, 225] width 48 height 9
copy p "Empresário"
click at [101, 320] on button "Documentação" at bounding box center [101, 307] width 123 height 25
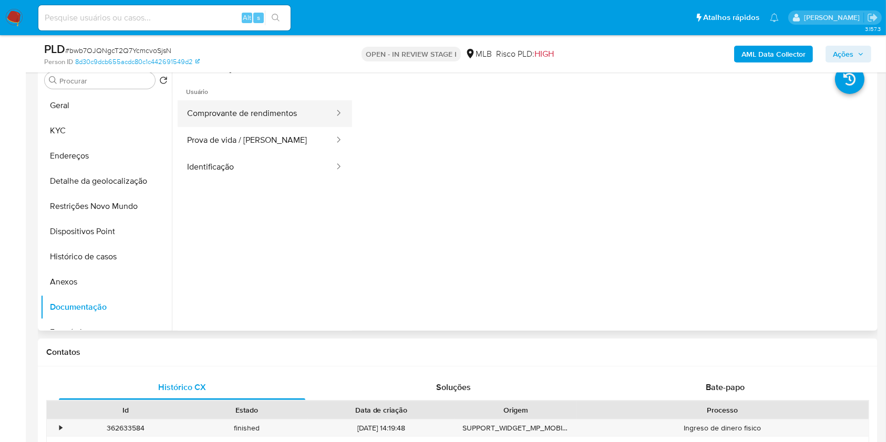
click at [305, 127] on button "Comprovante de rendimentos" at bounding box center [257, 113] width 158 height 27
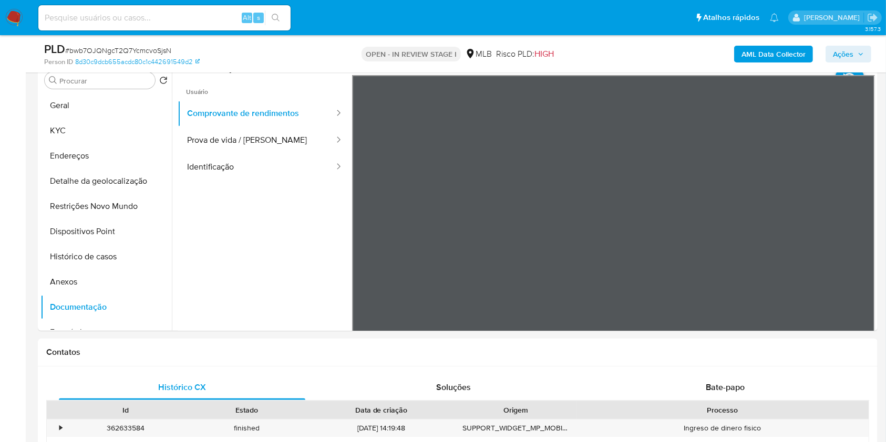
click at [797, 46] on b "AML Data Collector" at bounding box center [773, 54] width 64 height 17
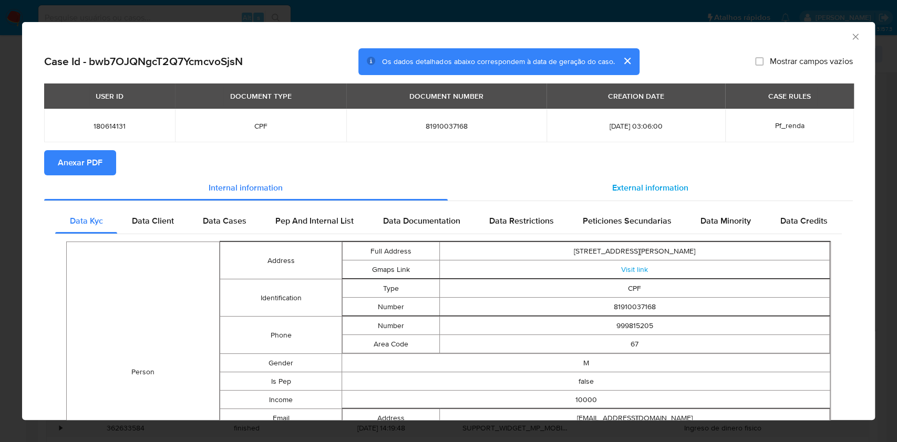
click at [632, 179] on div "External information" at bounding box center [649, 187] width 405 height 25
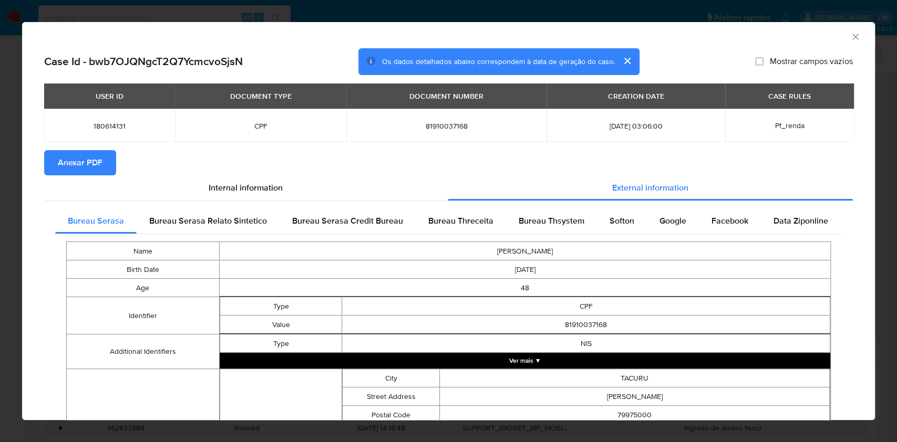
click at [71, 157] on span "Anexar PDF" at bounding box center [80, 162] width 45 height 23
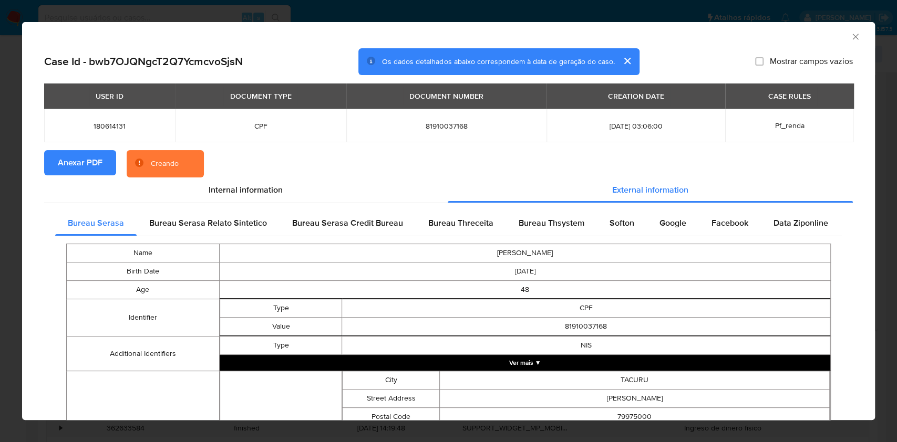
click at [533, 213] on div "Bureau Serasa Bureau Serasa Relato Sintetico Bureau Serasa Credit Bureau Bureau…" at bounding box center [448, 422] width 808 height 438
click at [538, 233] on div "Bureau Thsystem" at bounding box center [551, 223] width 91 height 25
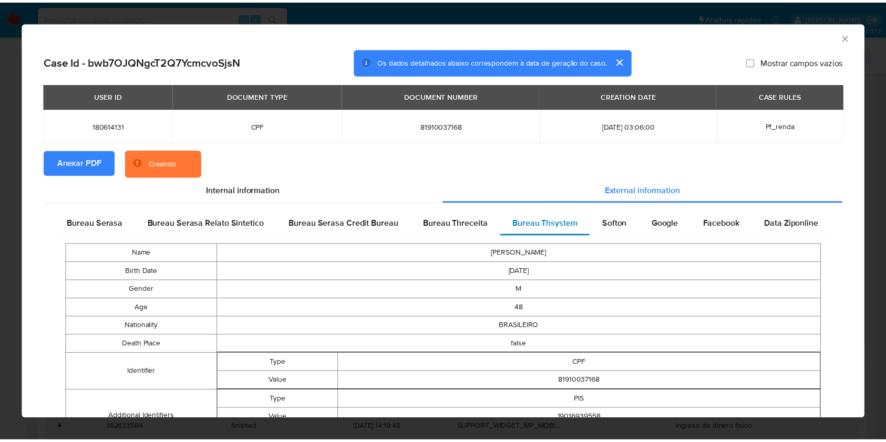
scroll to position [612, 0]
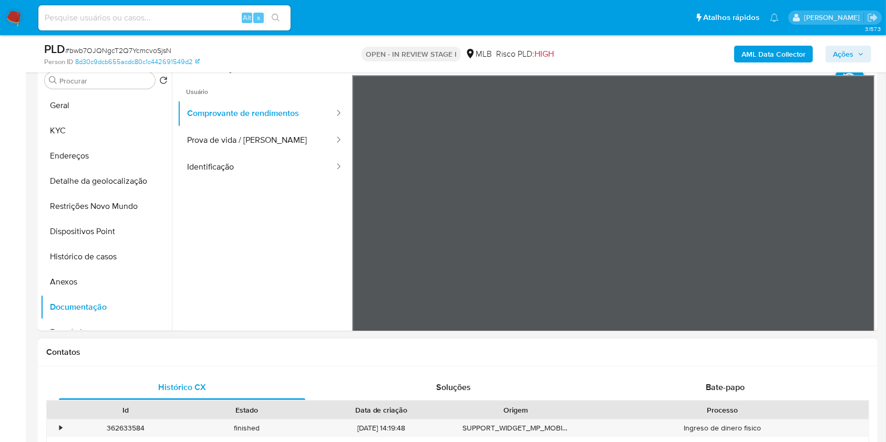
click at [865, 191] on div at bounding box center [613, 247] width 523 height 345
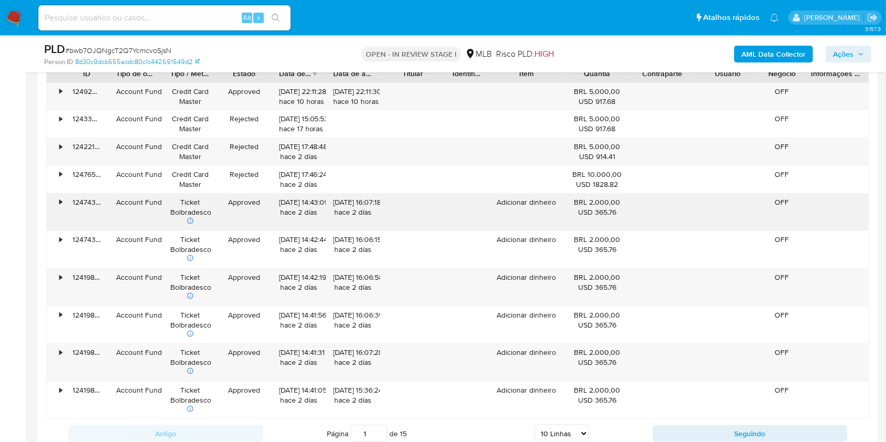
scroll to position [1105, 0]
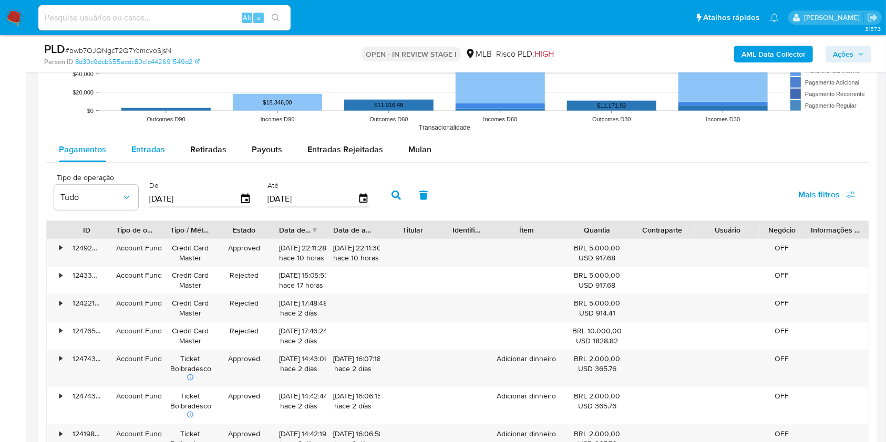
click at [148, 162] on div "Entradas" at bounding box center [148, 149] width 34 height 25
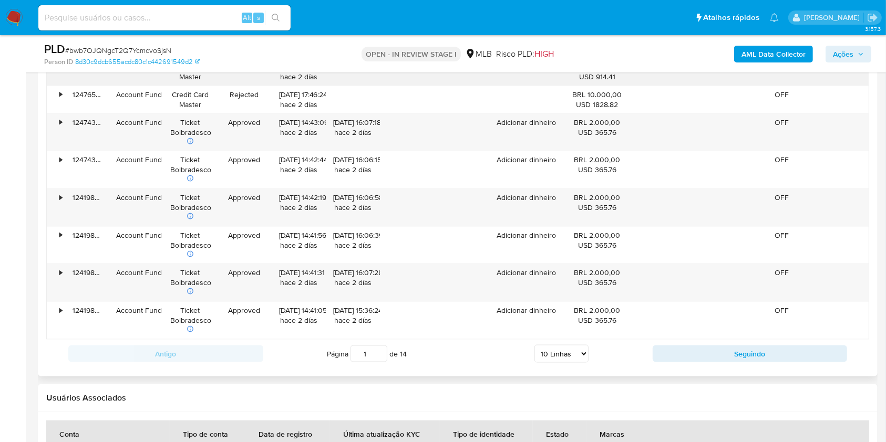
scroll to position [1351, 0]
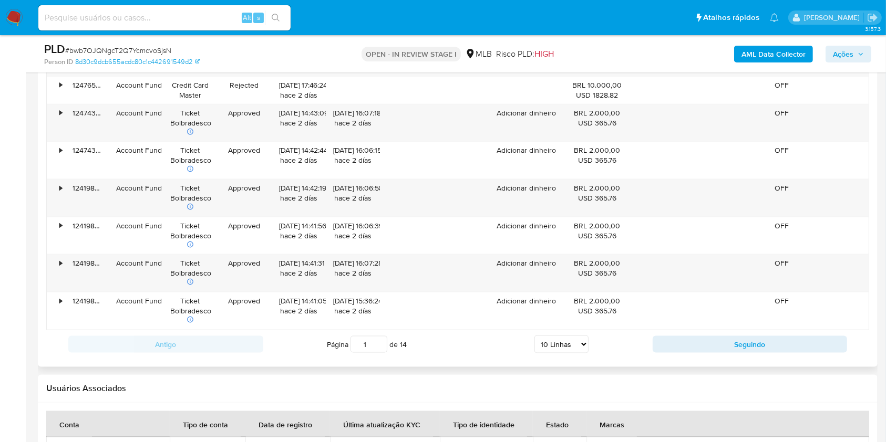
click at [553, 353] on select "5 Linhas 10 Linhas 20 Linhas 25 Linhas 50 Linhas 100 Linhas" at bounding box center [561, 345] width 54 height 18
select select "100"
click at [534, 350] on select "5 Linhas 10 Linhas 20 Linhas 25 Linhas 50 Linhas 100 Linhas" at bounding box center [561, 345] width 54 height 18
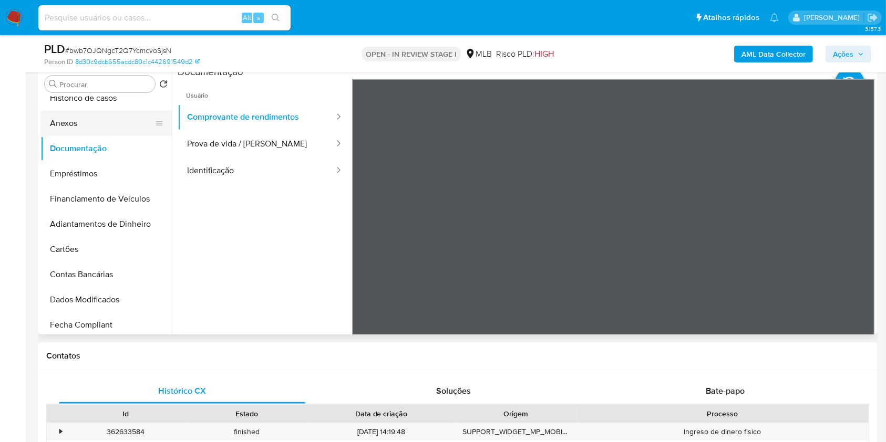
scroll to position [0, 0]
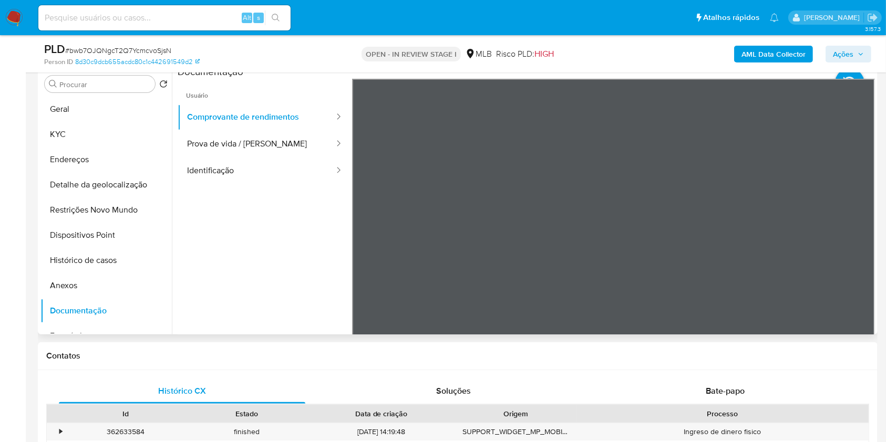
click at [68, 113] on button "Geral" at bounding box center [105, 109] width 131 height 25
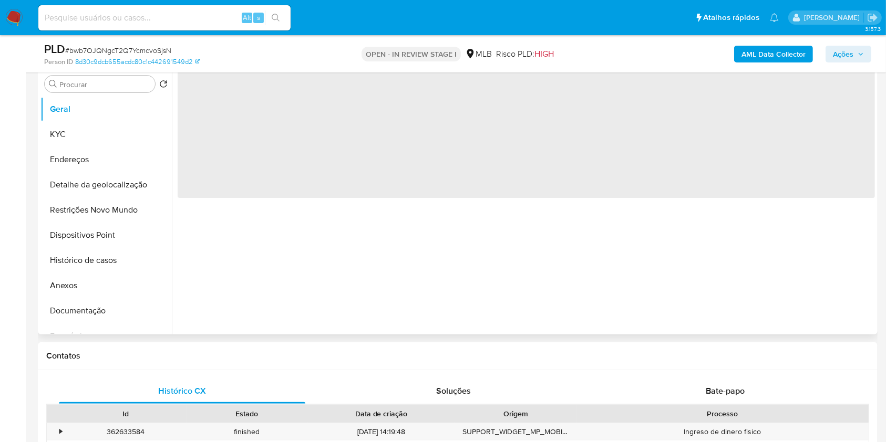
click at [308, 283] on div "‌" at bounding box center [523, 200] width 703 height 269
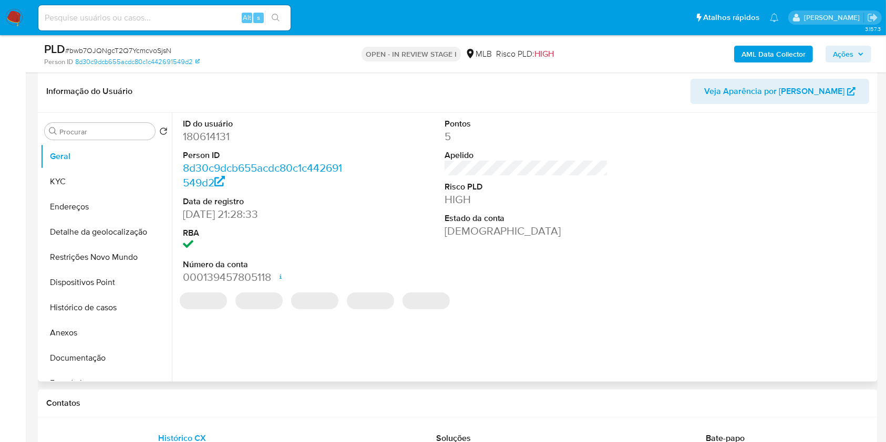
scroll to position [158, 0]
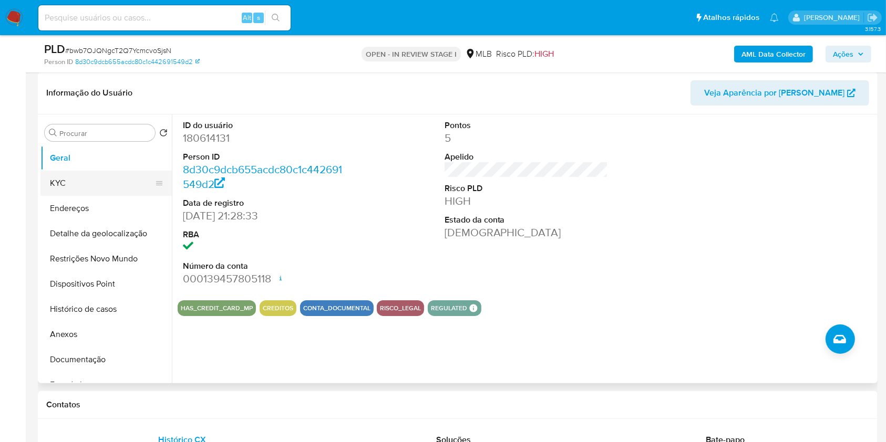
click at [60, 194] on button "KYC" at bounding box center [101, 183] width 123 height 25
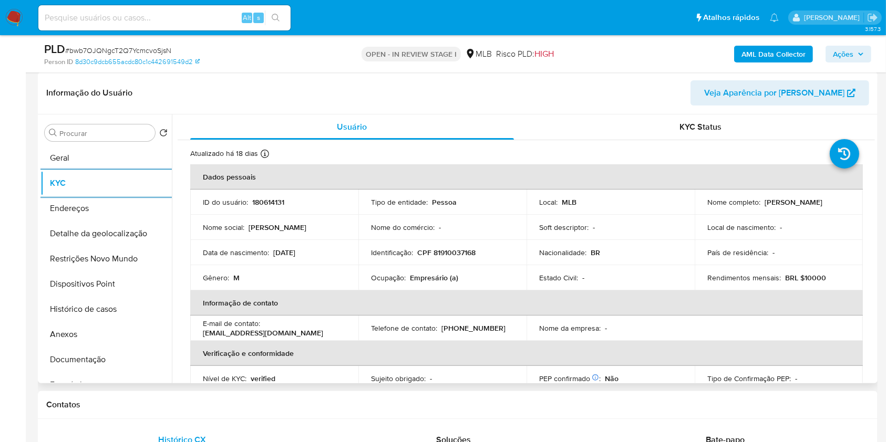
scroll to position [446, 0]
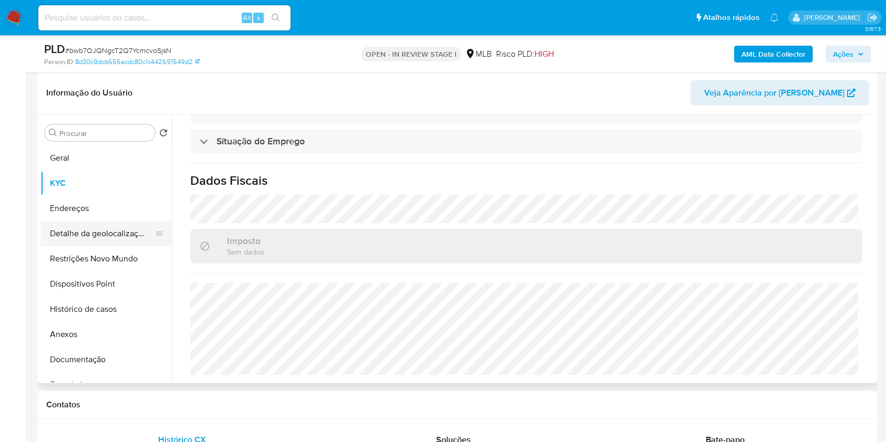
click at [67, 242] on button "Detalhe da geolocalização" at bounding box center [101, 233] width 123 height 25
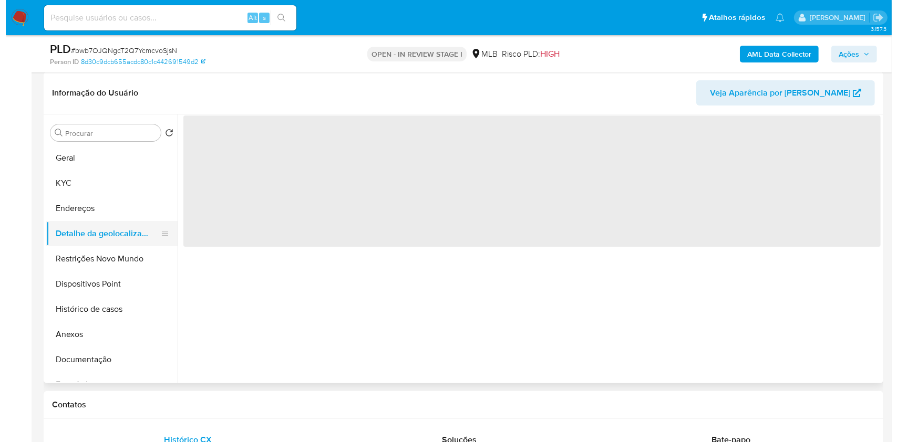
scroll to position [0, 0]
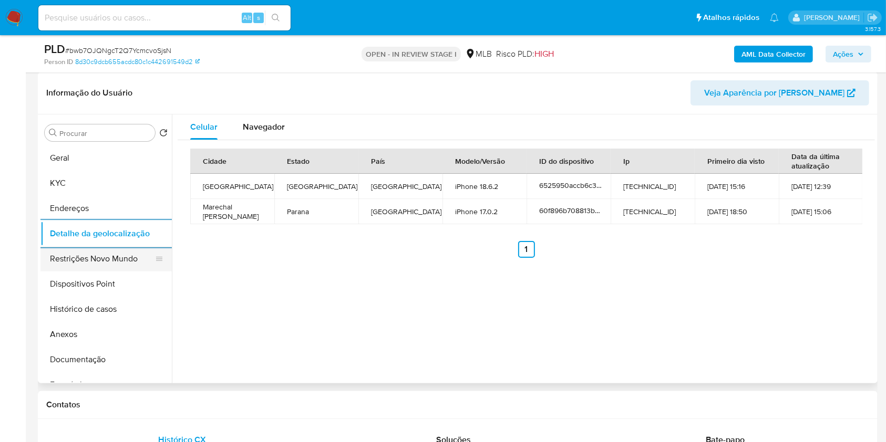
click at [98, 272] on button "Restrições Novo Mundo" at bounding box center [101, 258] width 123 height 25
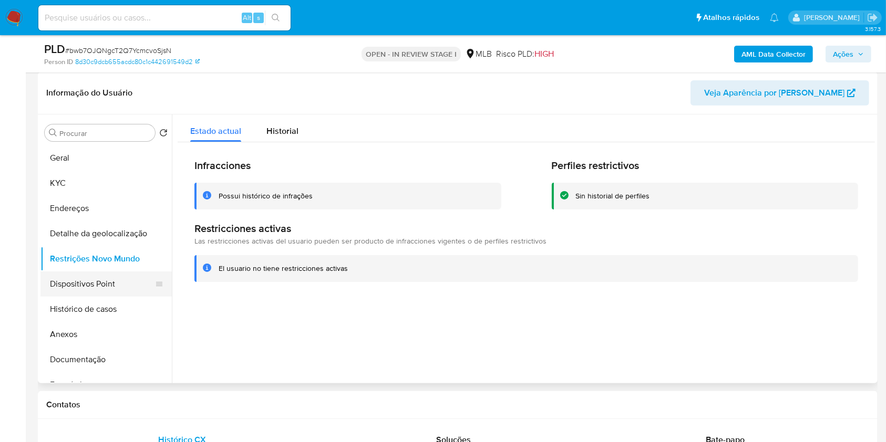
click at [80, 289] on button "Dispositivos Point" at bounding box center [101, 284] width 123 height 25
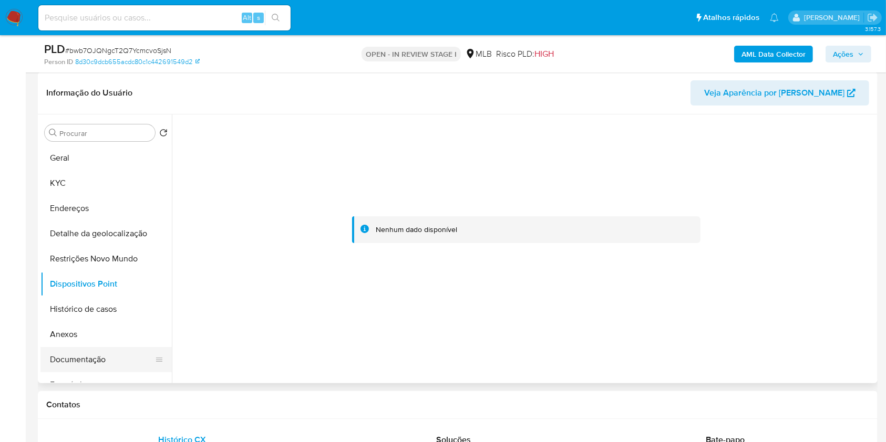
click at [131, 369] on button "Documentação" at bounding box center [101, 359] width 123 height 25
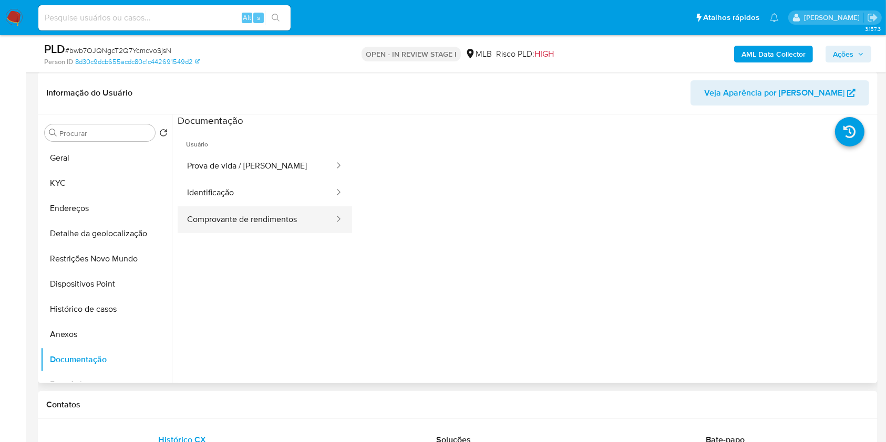
click at [272, 231] on button "Comprovante de rendimentos" at bounding box center [257, 219] width 158 height 27
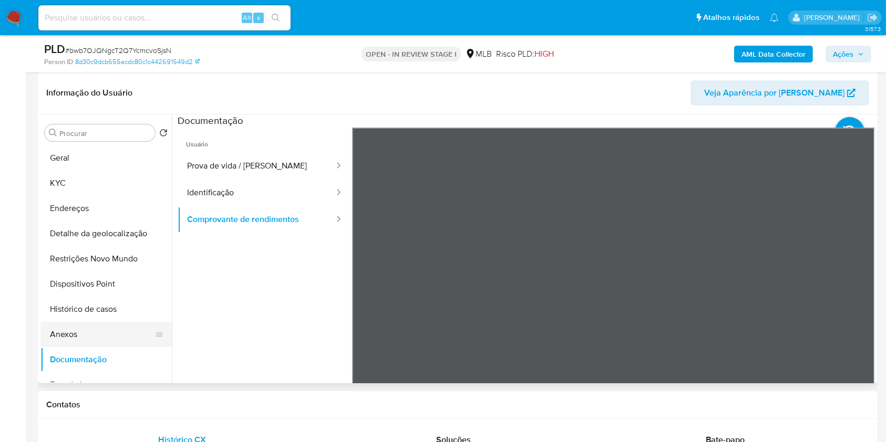
click at [95, 345] on button "Anexos" at bounding box center [101, 334] width 123 height 25
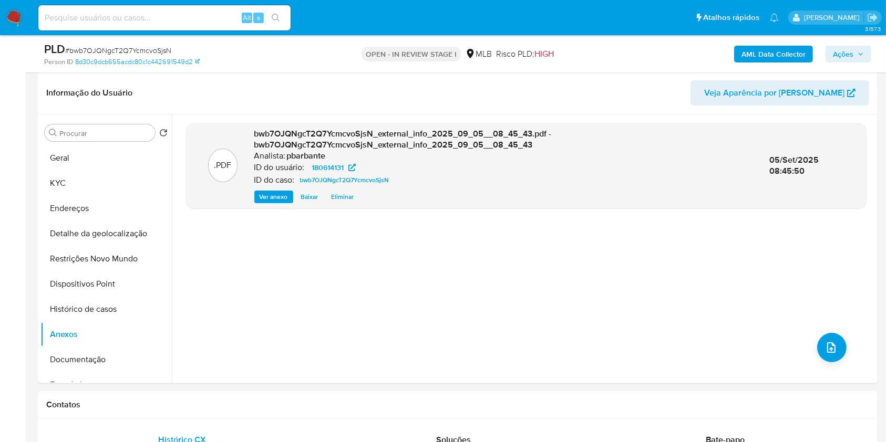
click at [777, 54] on b "AML Data Collector" at bounding box center [773, 54] width 64 height 17
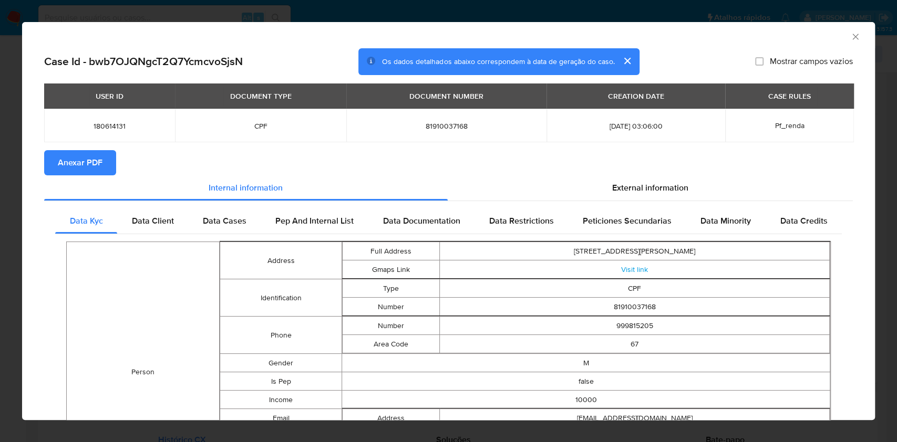
click at [93, 174] on span "Anexar PDF" at bounding box center [80, 162] width 45 height 23
click at [850, 38] on icon "Fechar a janela" at bounding box center [855, 37] width 11 height 11
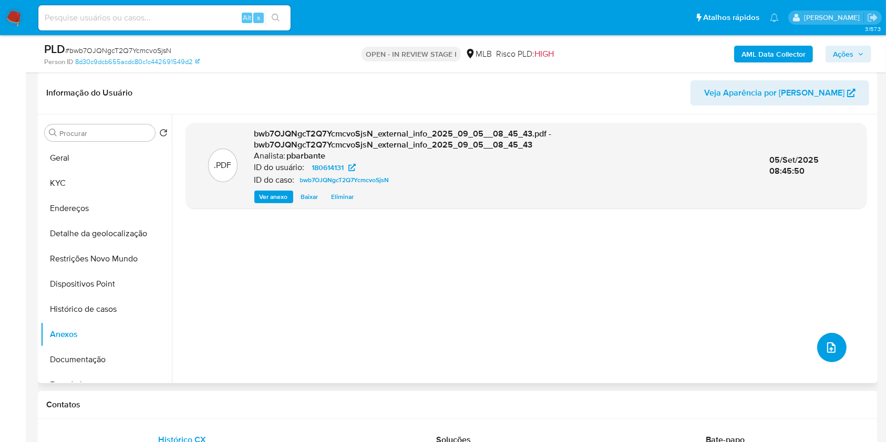
click at [817, 362] on button "upload-file" at bounding box center [831, 347] width 29 height 29
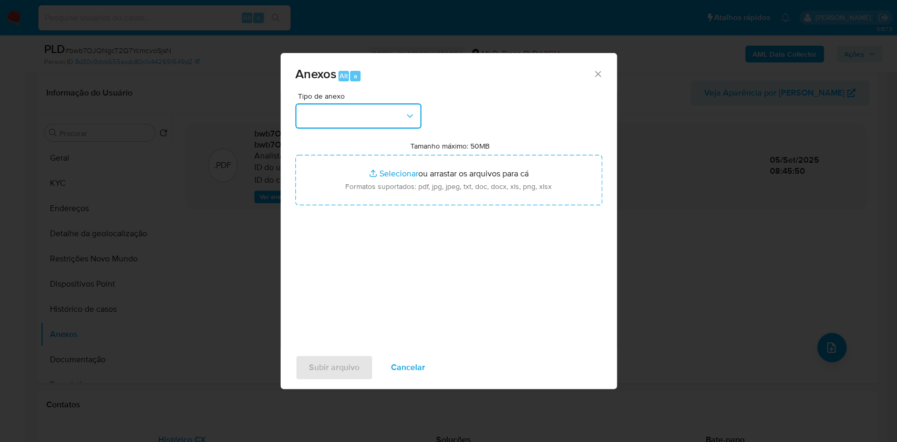
click at [363, 106] on button "button" at bounding box center [358, 115] width 126 height 25
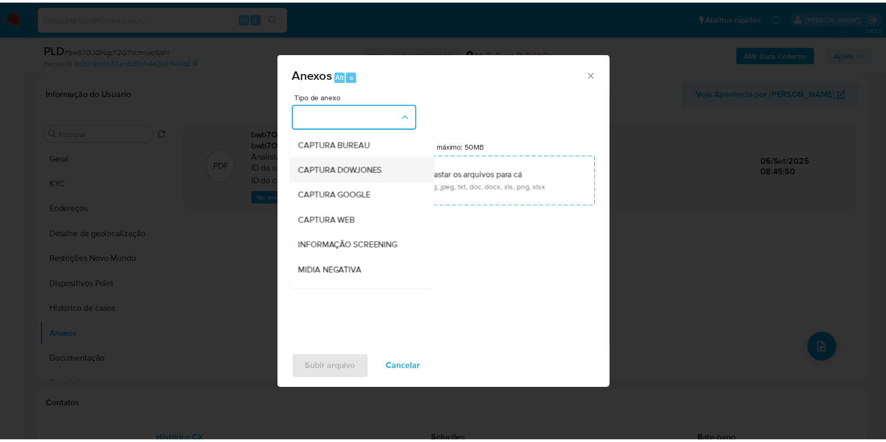
scroll to position [130, 0]
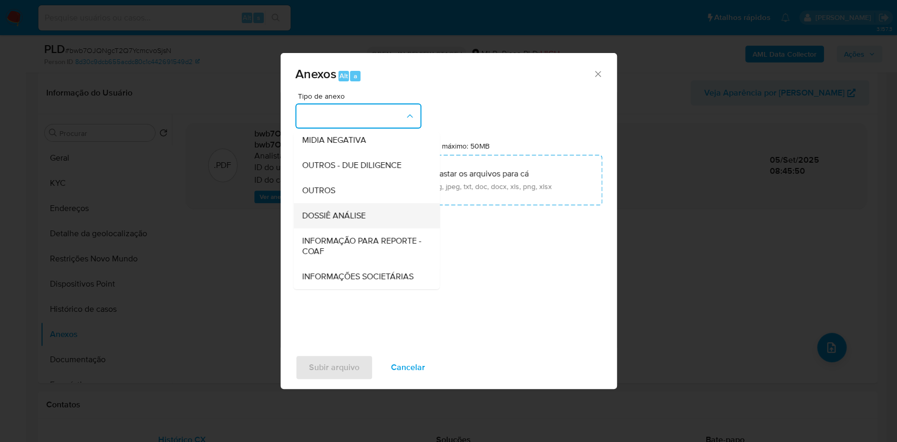
click at [319, 203] on div "DOSSIÊ ANÁLISE" at bounding box center [362, 215] width 123 height 25
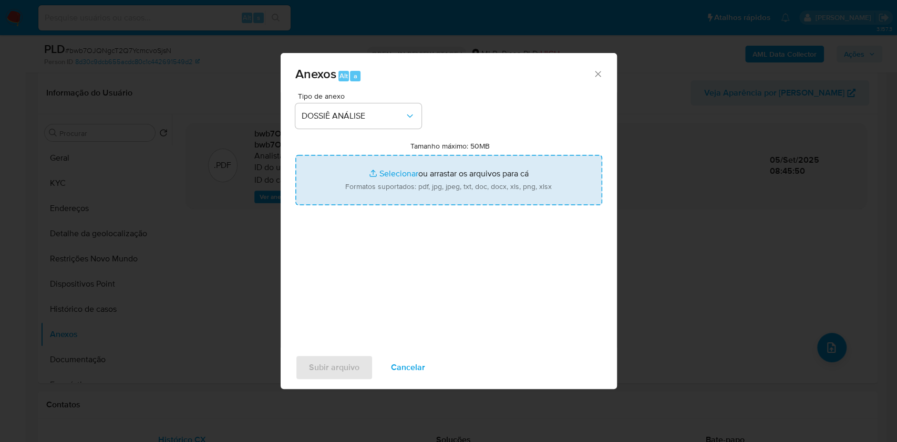
type input "C:\fakepath\Mulan 180614131_2025_09_04_09_41_57.xlsx"
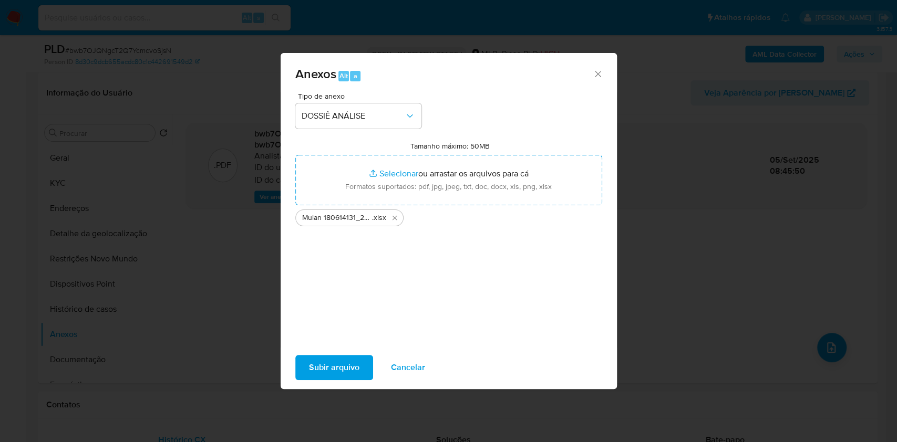
click at [311, 379] on span "Subir arquivo" at bounding box center [334, 367] width 50 height 23
